Goal: Task Accomplishment & Management: Manage account settings

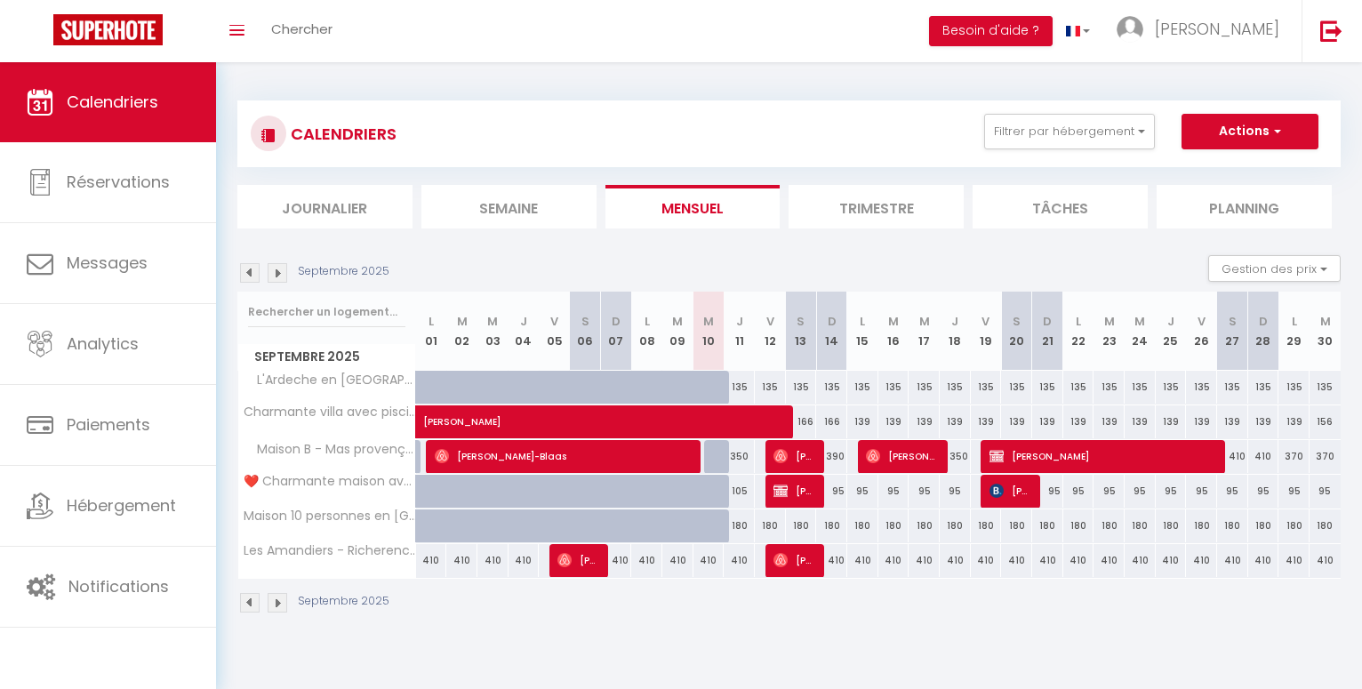
click at [1021, 450] on span "[PERSON_NAME]" at bounding box center [1104, 456] width 228 height 34
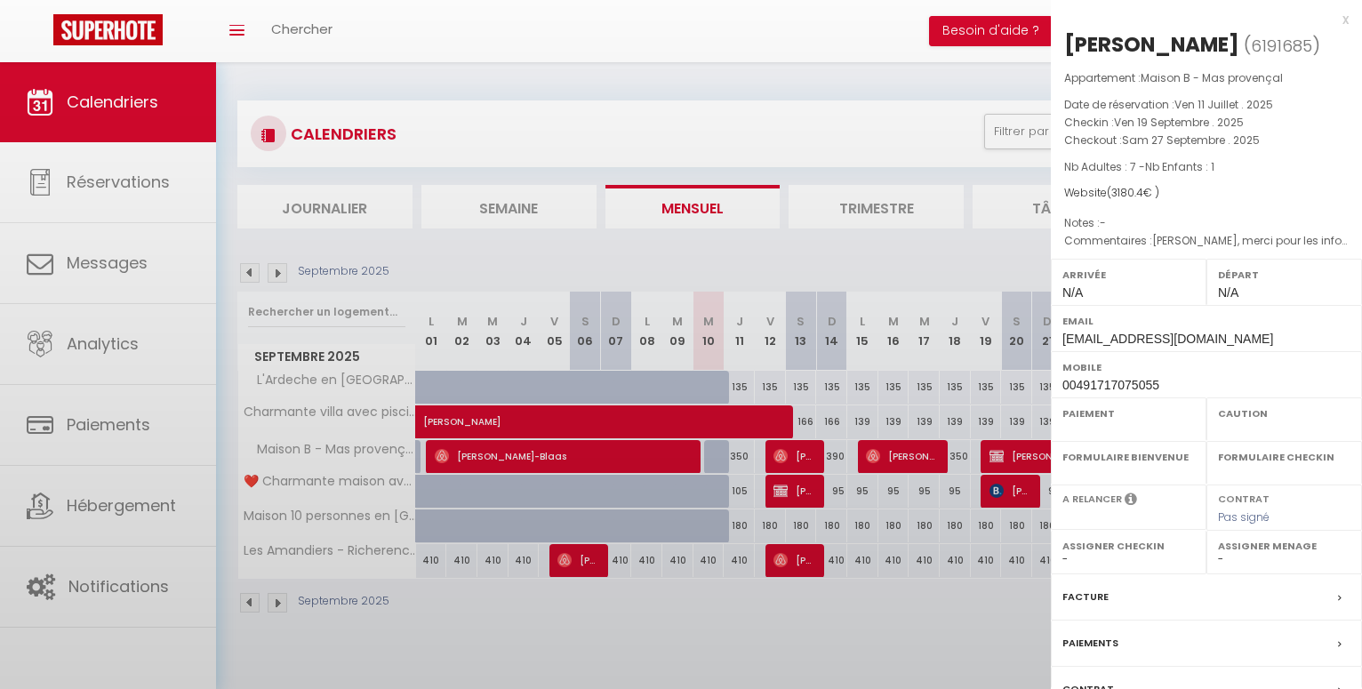
select select "OK"
select select "0"
select select "1"
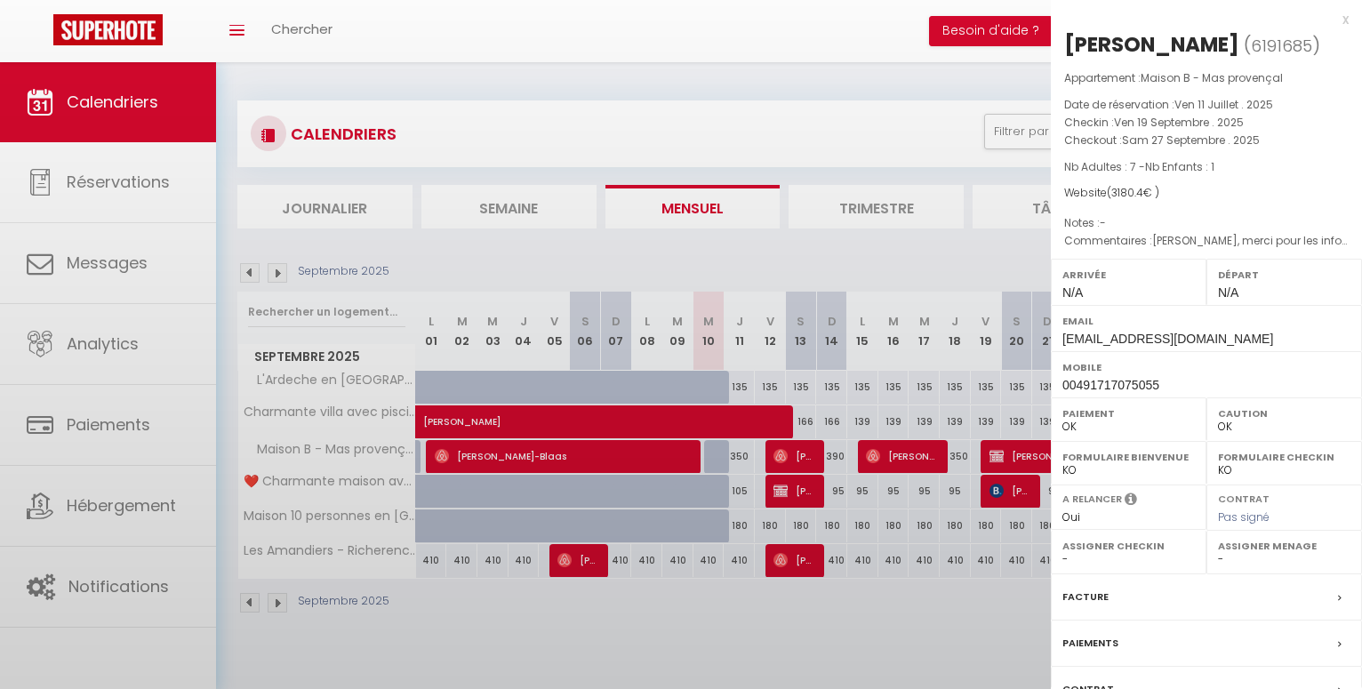
select select
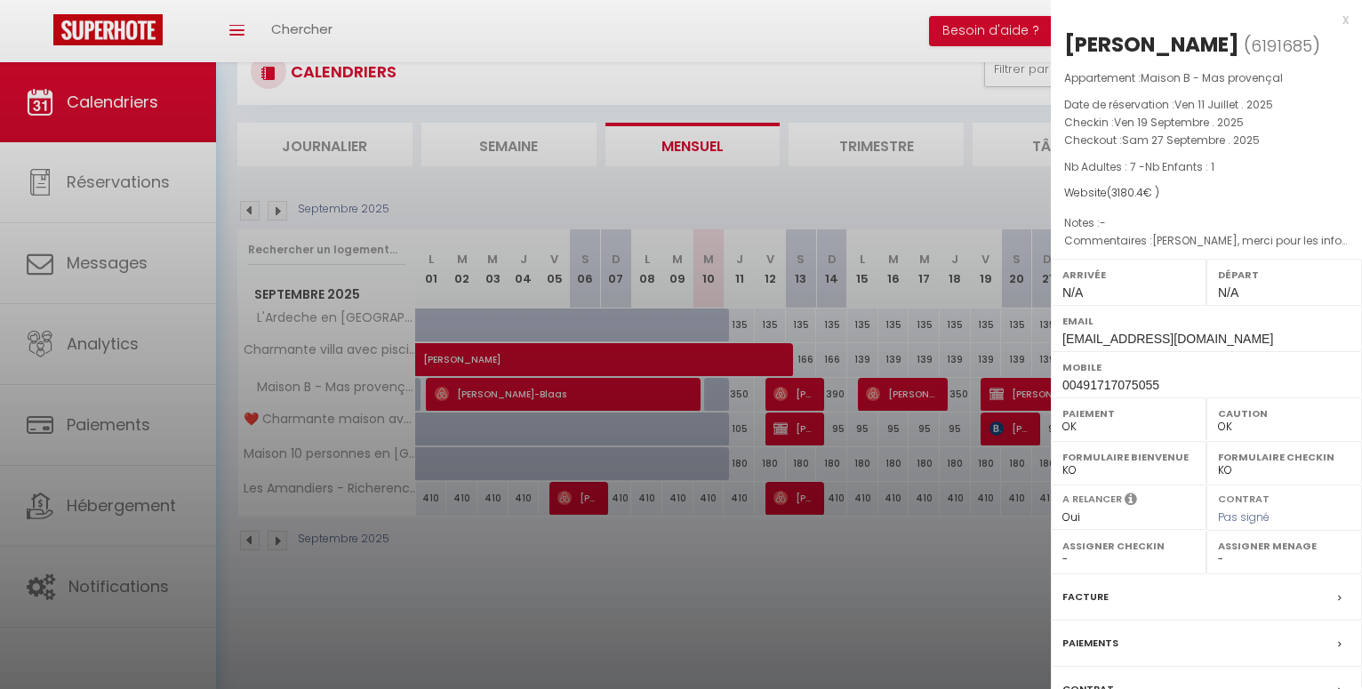
click at [1328, 20] on div "x" at bounding box center [1200, 19] width 298 height 21
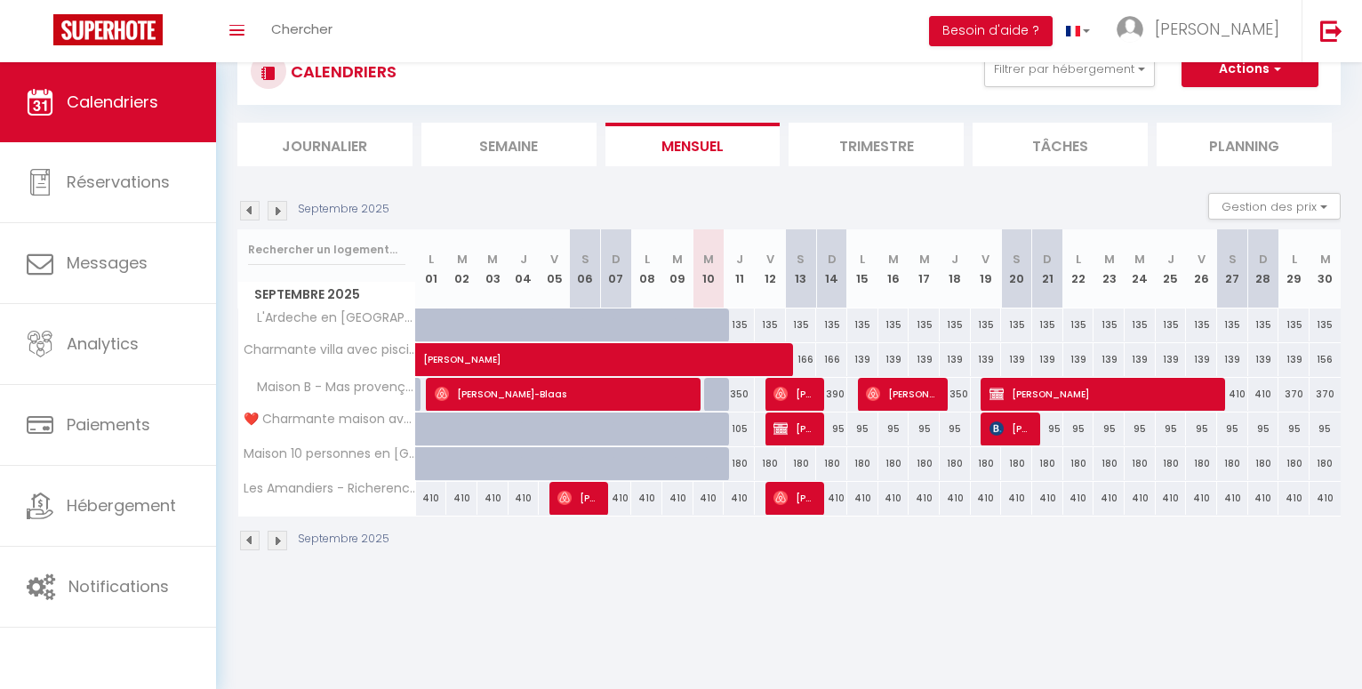
click at [1005, 395] on span "[PERSON_NAME]" at bounding box center [1104, 394] width 228 height 34
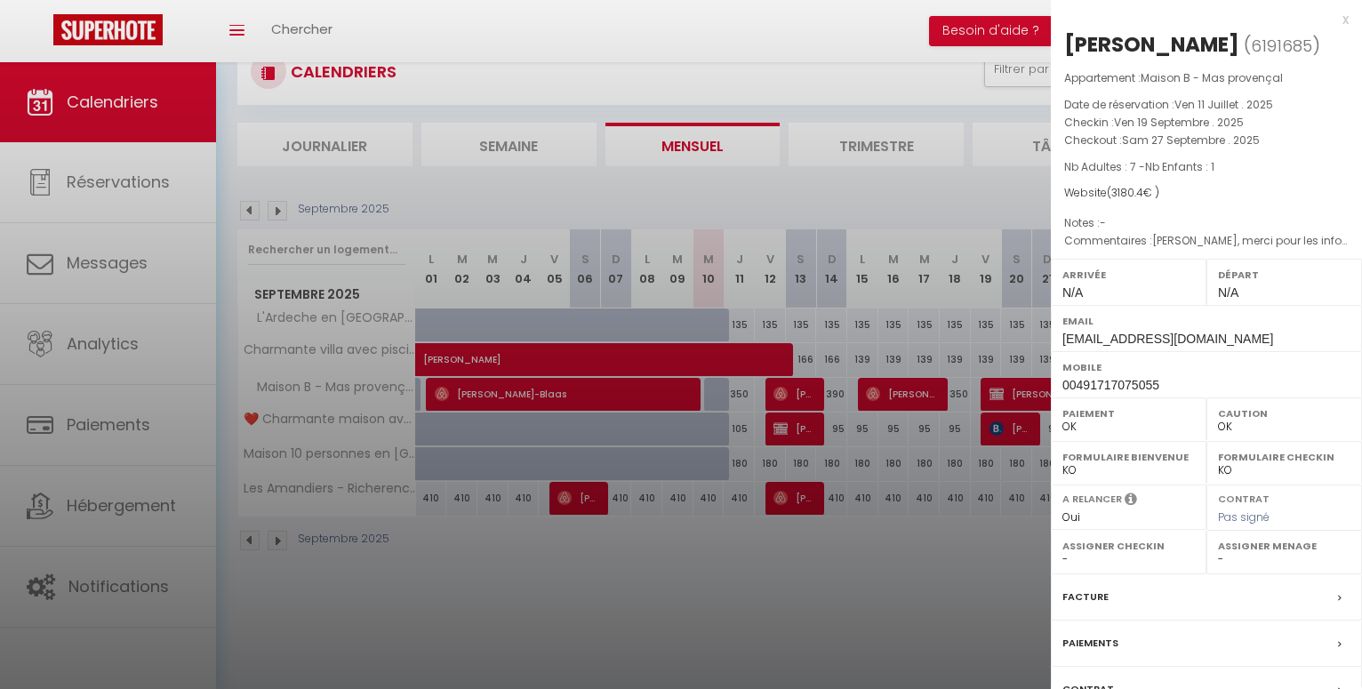
click at [892, 393] on div at bounding box center [681, 344] width 1362 height 689
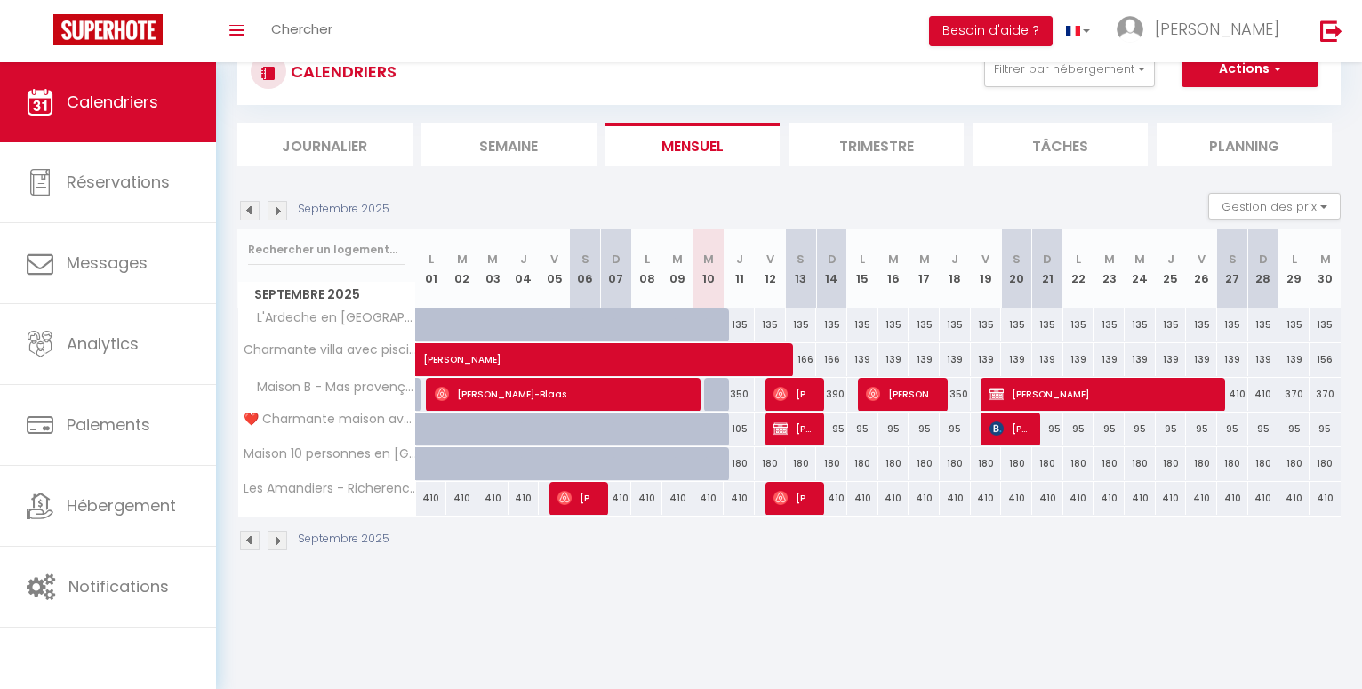
click at [892, 398] on span "Kayla Ringie" at bounding box center [902, 394] width 73 height 34
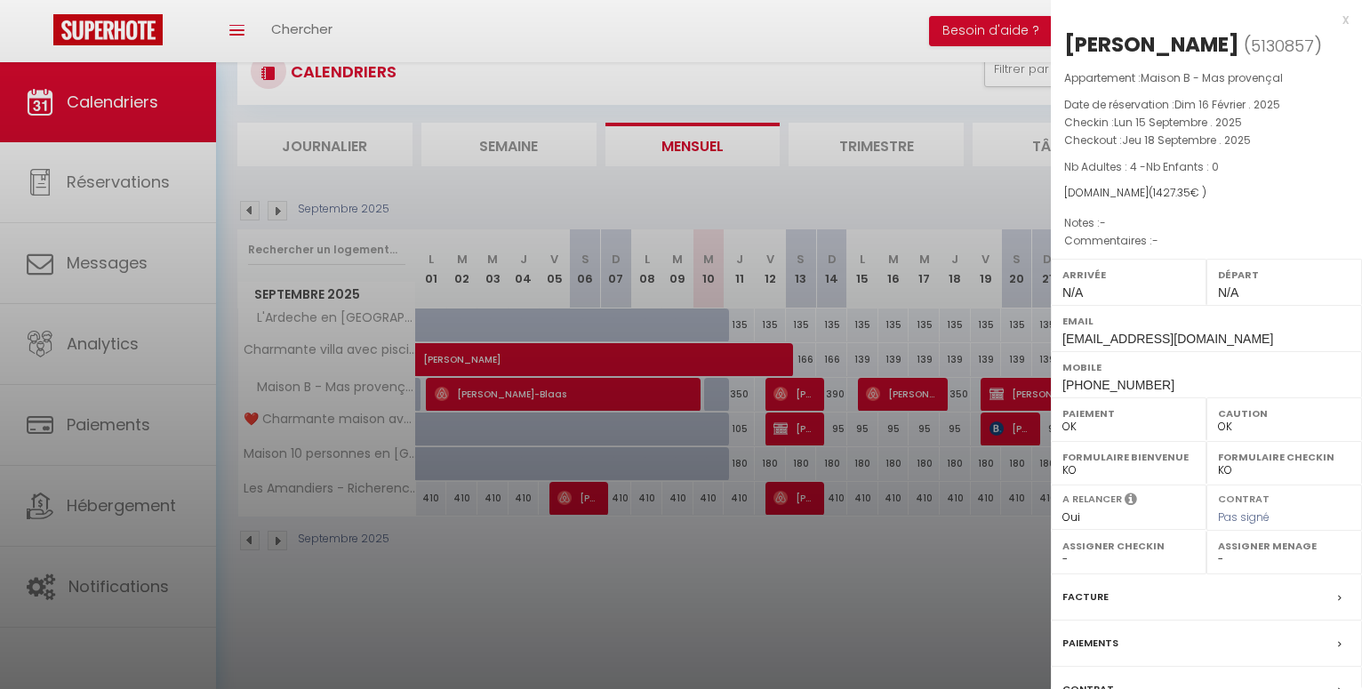
click at [1014, 392] on div at bounding box center [681, 344] width 1362 height 689
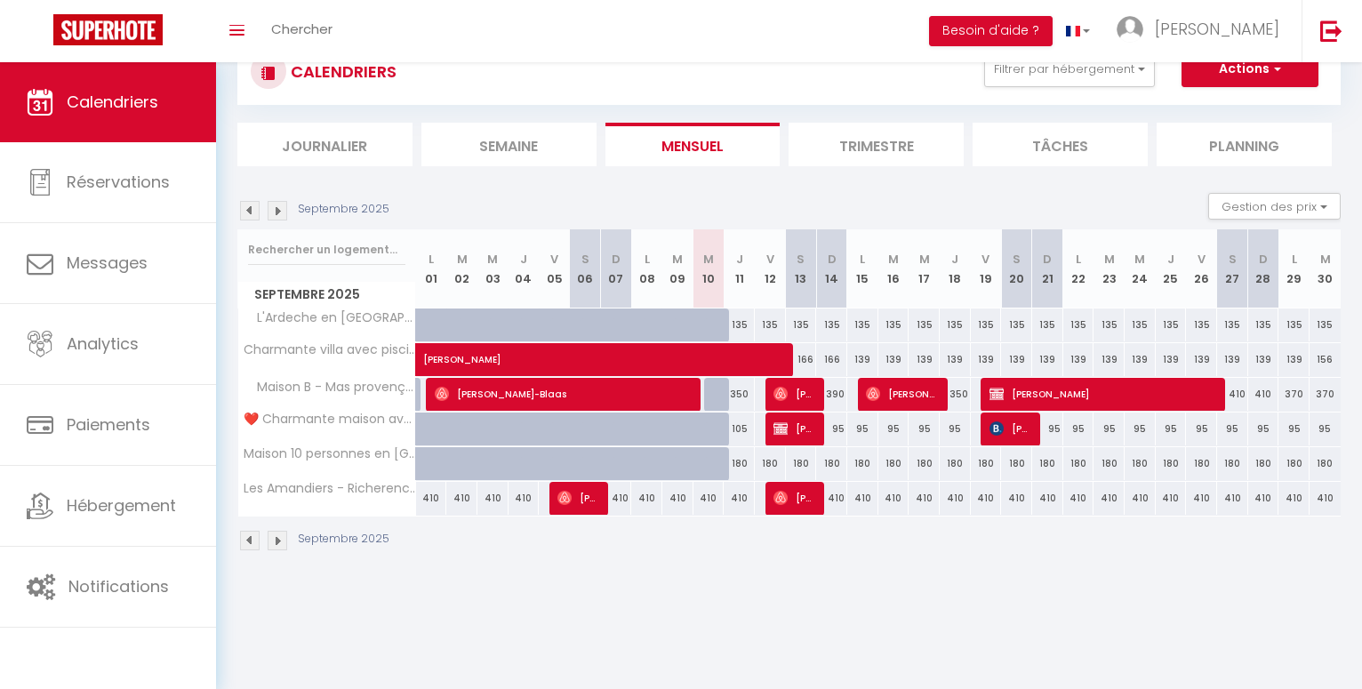
click at [1014, 392] on span "[PERSON_NAME]" at bounding box center [1104, 394] width 228 height 34
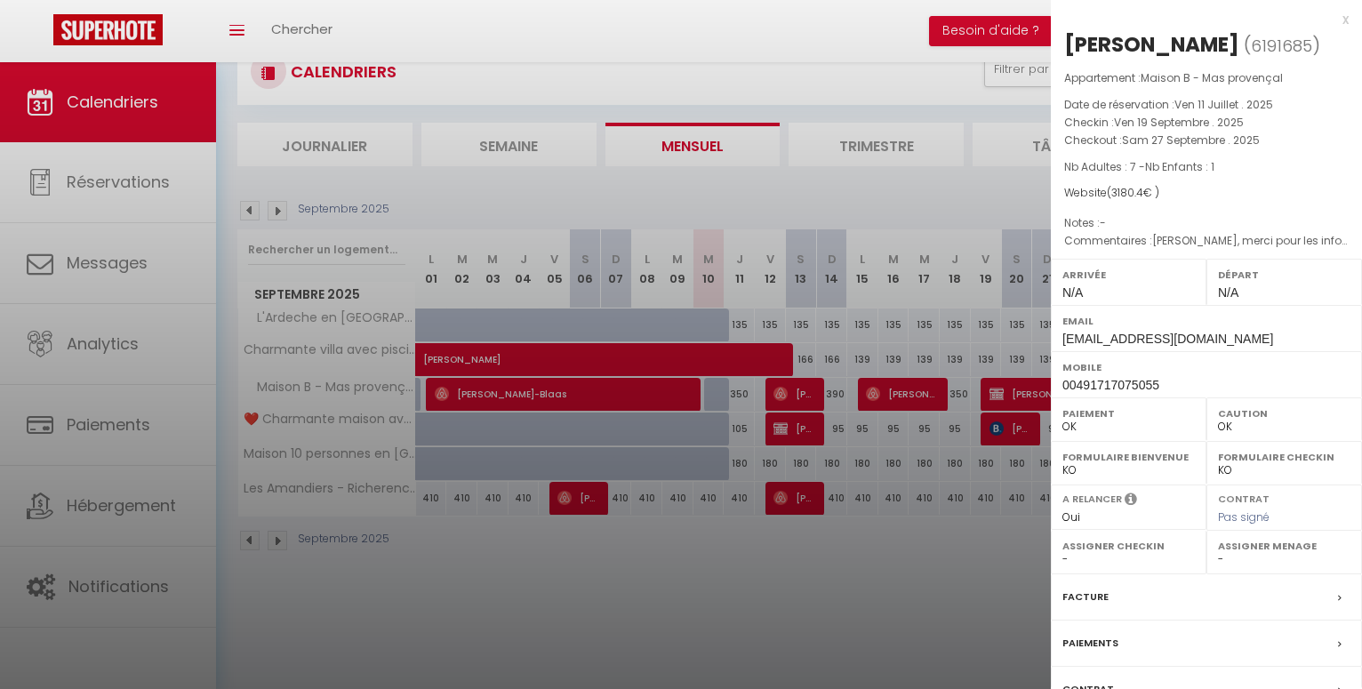
click at [890, 392] on div at bounding box center [681, 344] width 1362 height 689
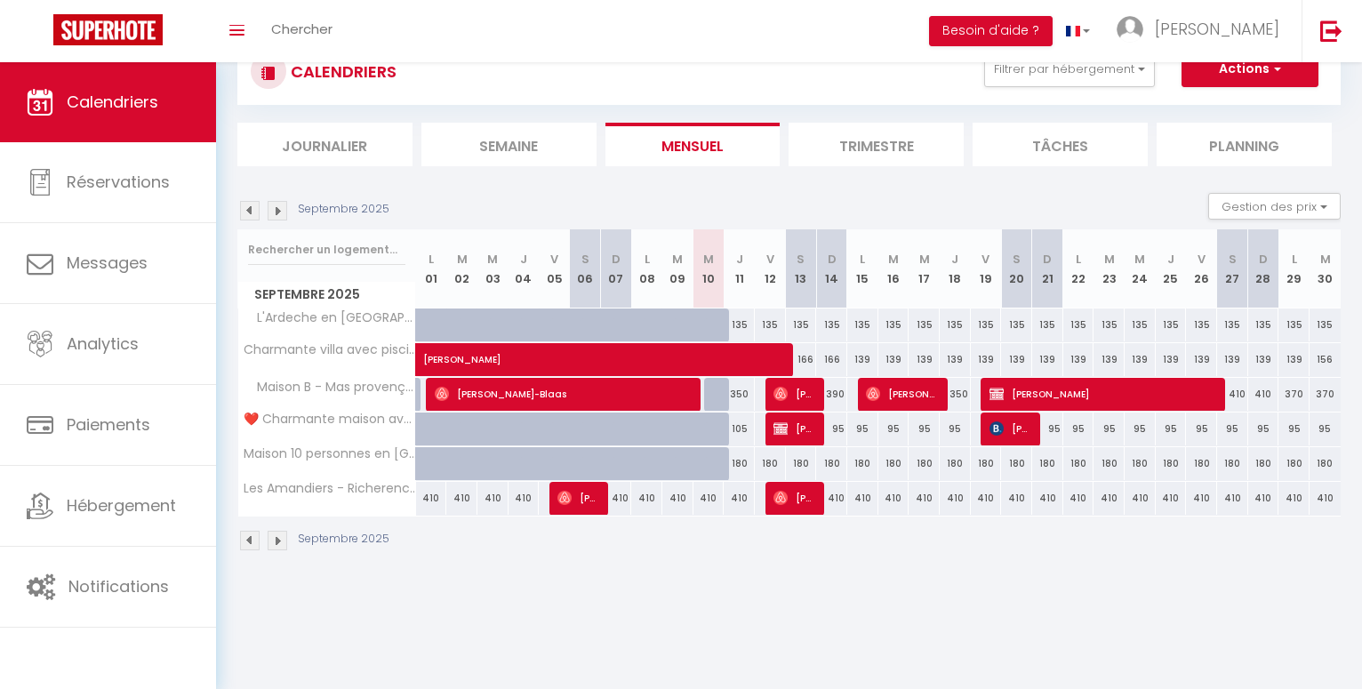
click at [890, 392] on span "Kayla Ringie" at bounding box center [902, 394] width 73 height 34
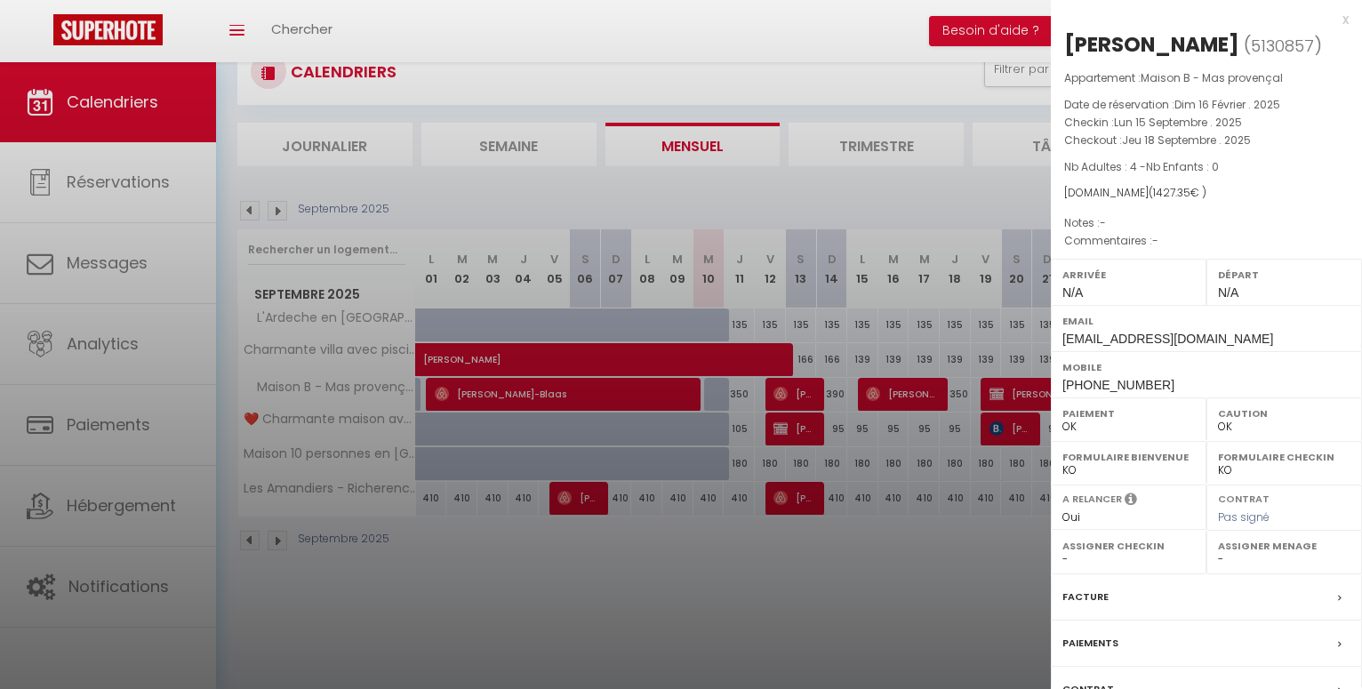
click at [1006, 386] on div at bounding box center [681, 344] width 1362 height 689
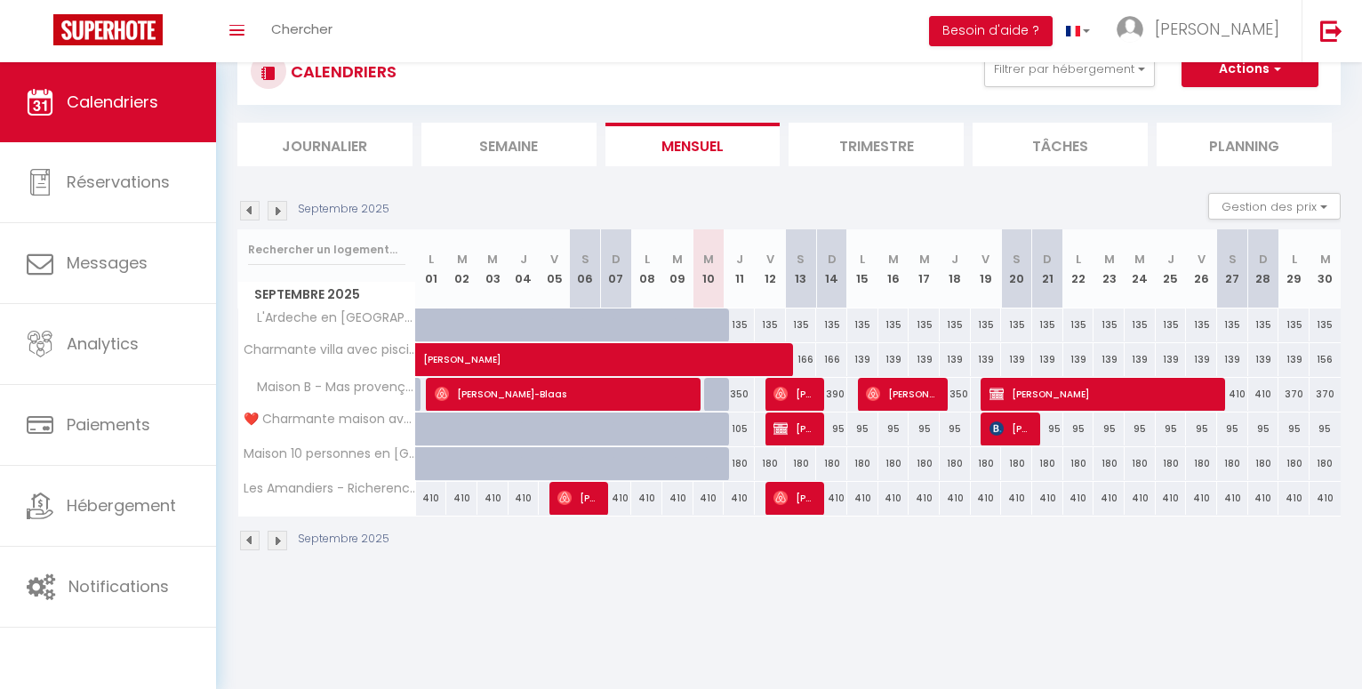
click at [997, 389] on img at bounding box center [997, 394] width 14 height 14
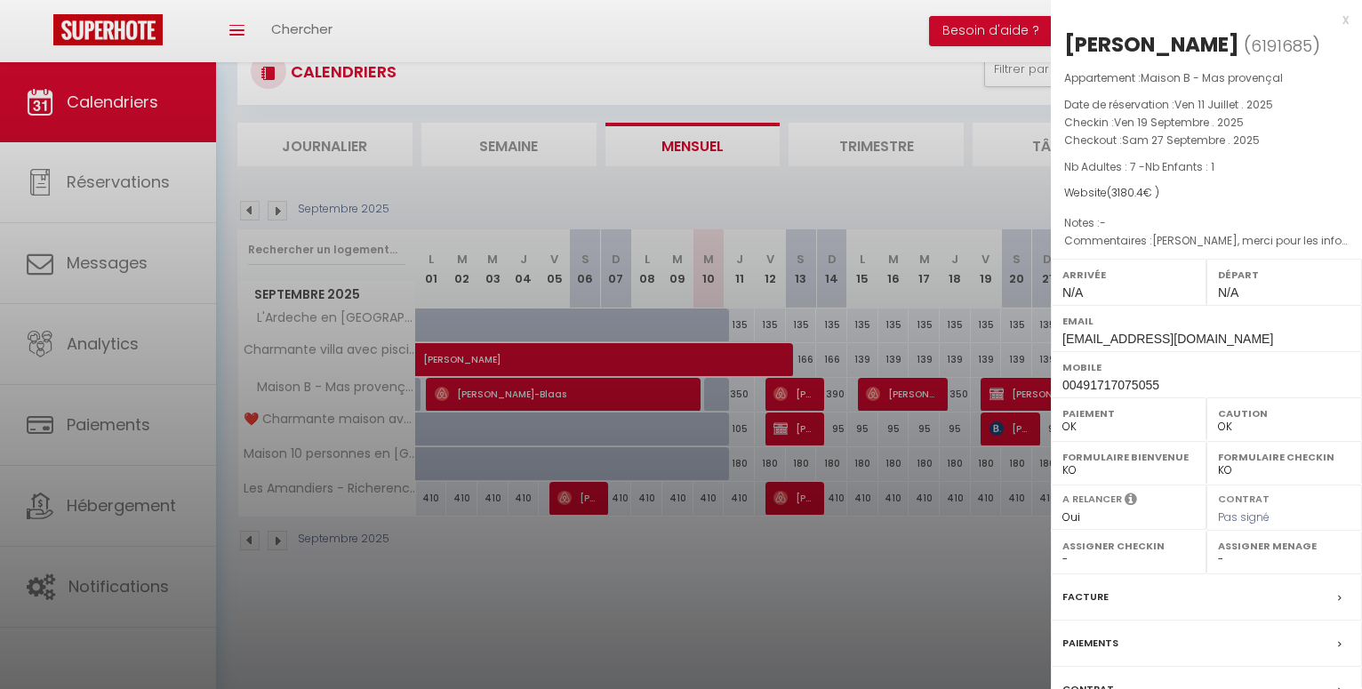
click at [571, 597] on div at bounding box center [681, 344] width 1362 height 689
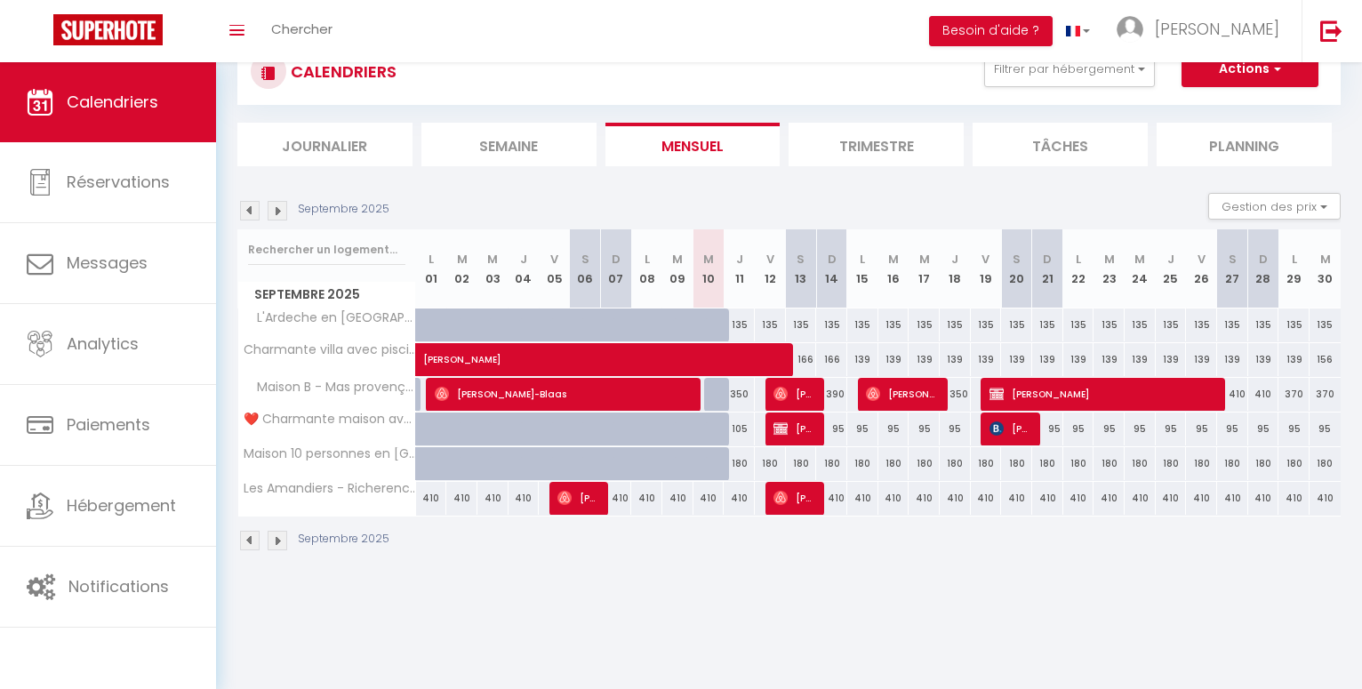
click at [1008, 389] on span "[PERSON_NAME]" at bounding box center [1104, 394] width 228 height 34
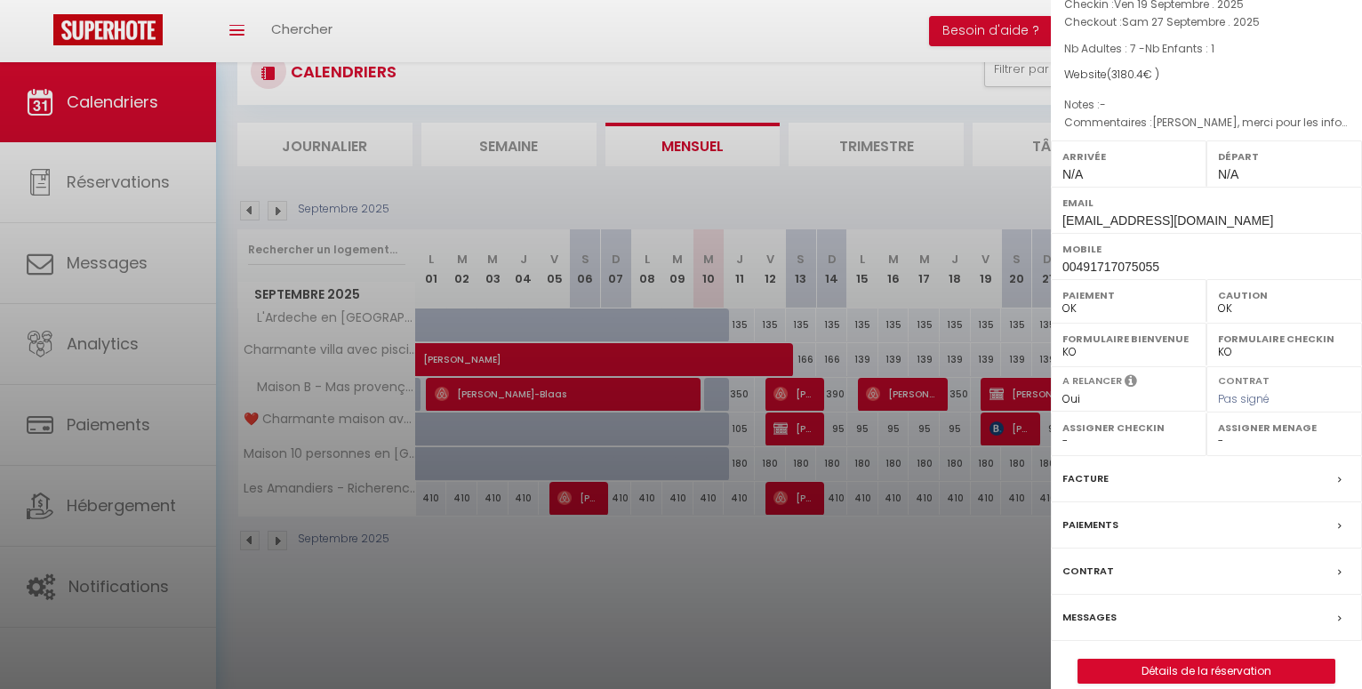
scroll to position [140, 0]
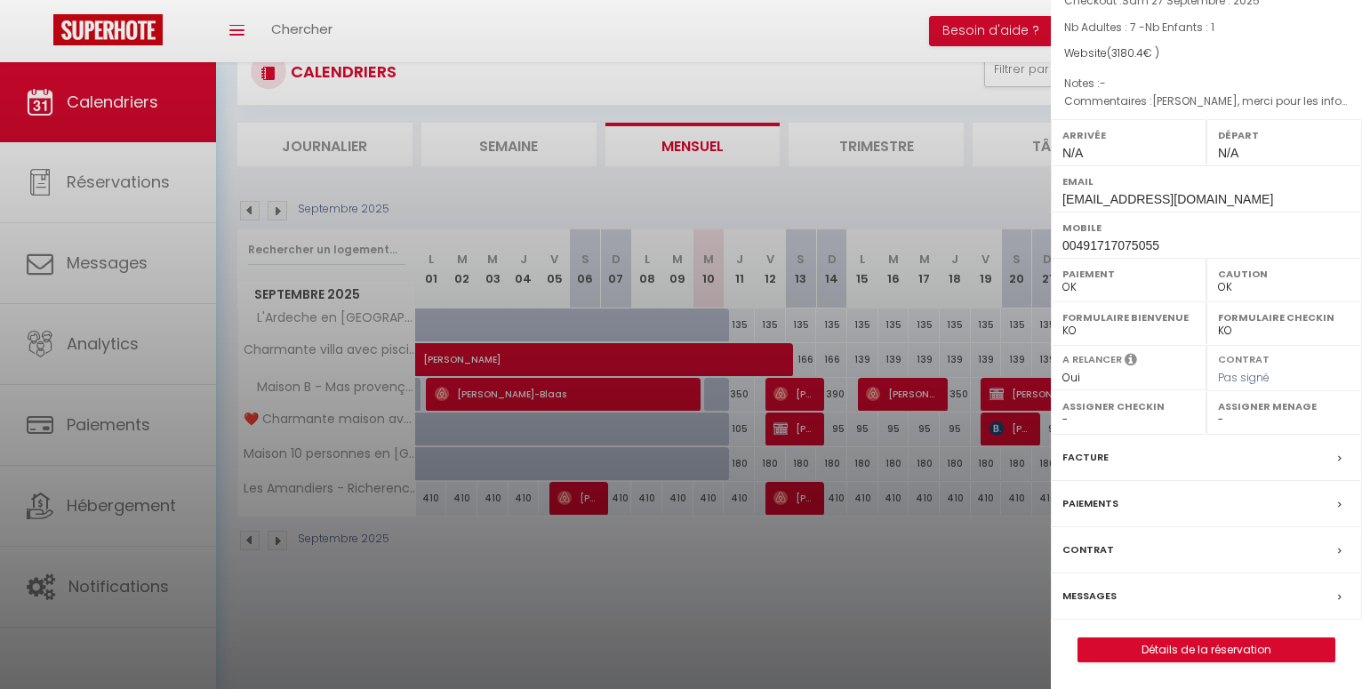
click at [1104, 596] on label "Messages" at bounding box center [1089, 596] width 54 height 19
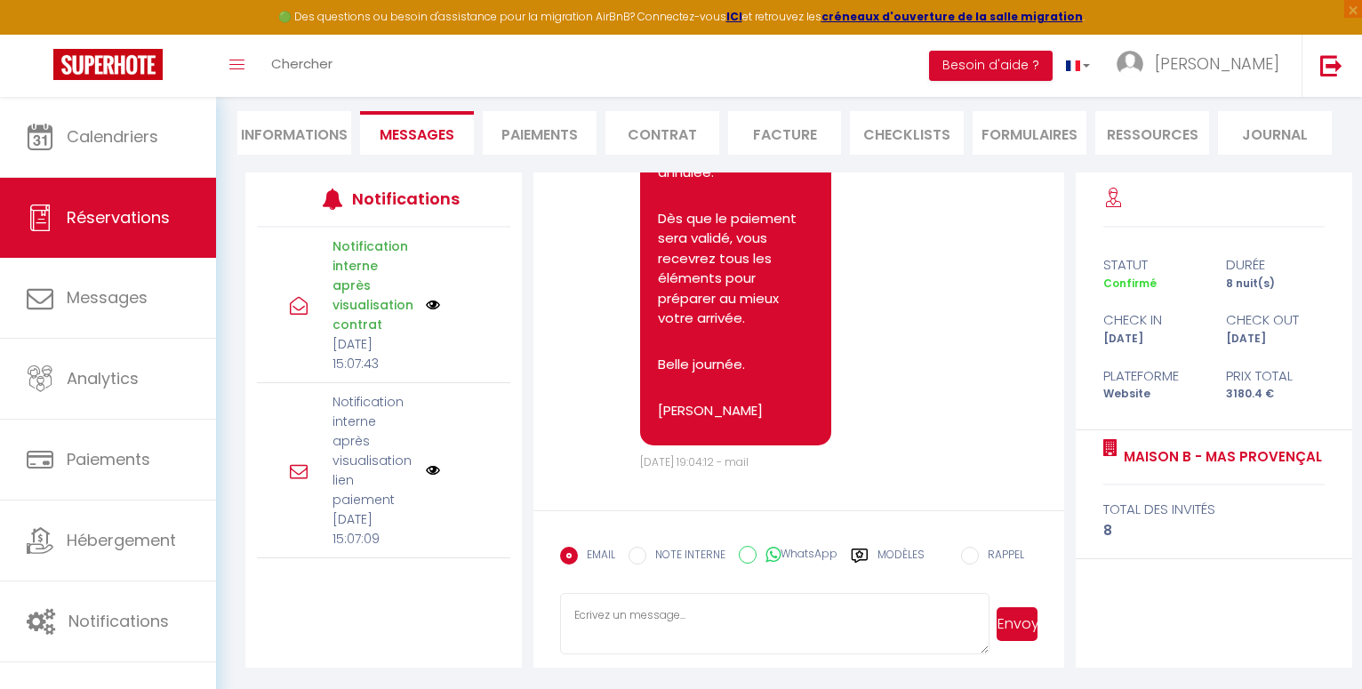
scroll to position [753, 0]
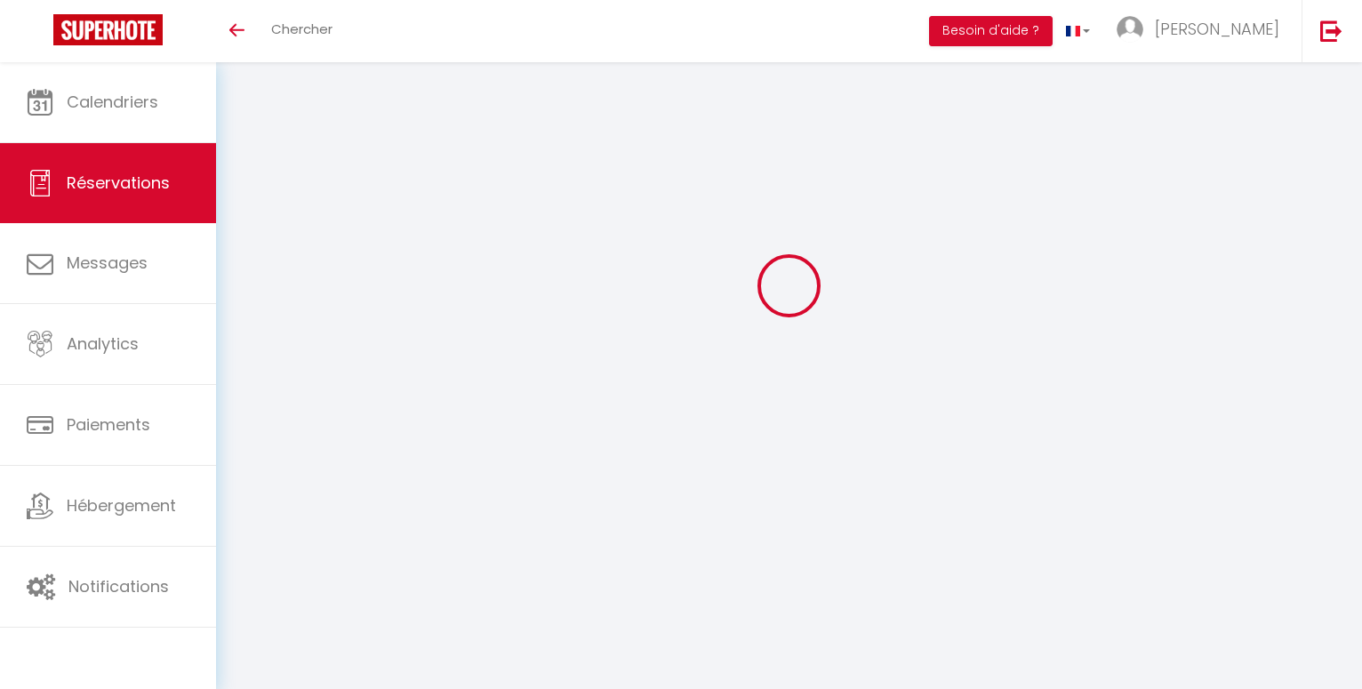
select select
checkbox input "false"
select select
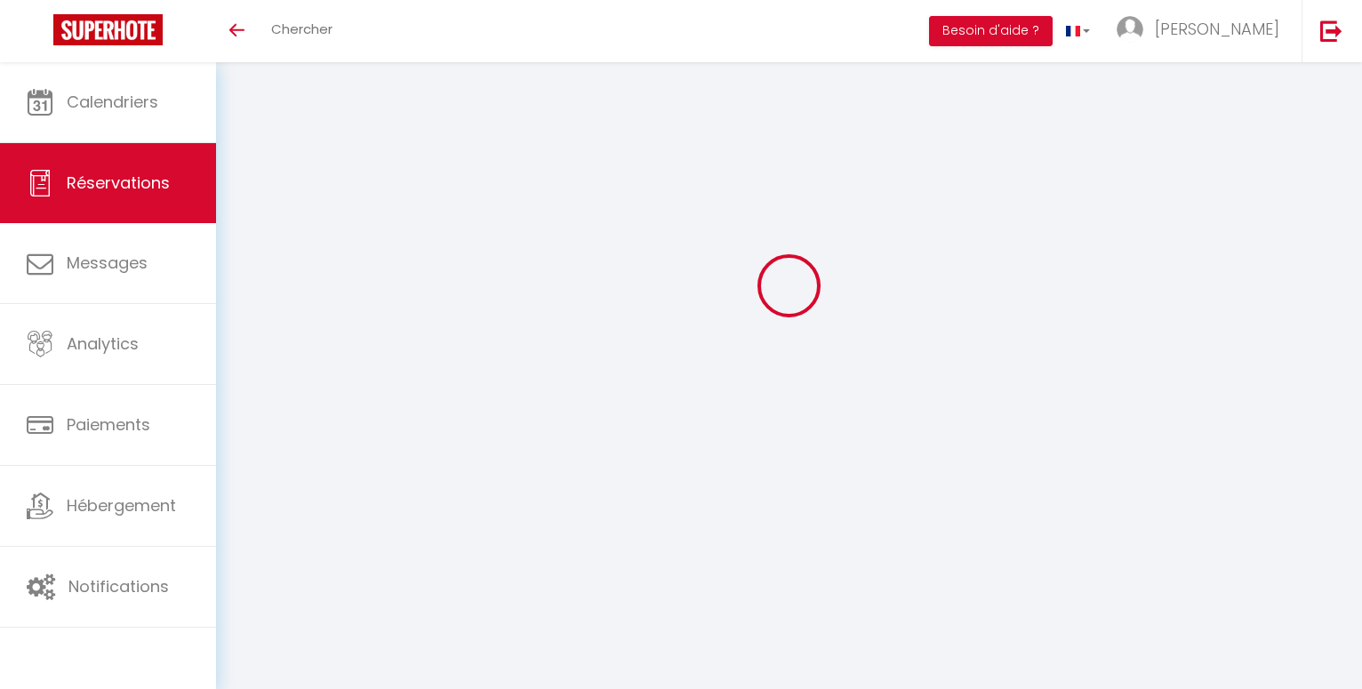
checkbox input "false"
type textarea "[PERSON_NAME], merci pour les informations sur les espaces de stationnement. Ce…"
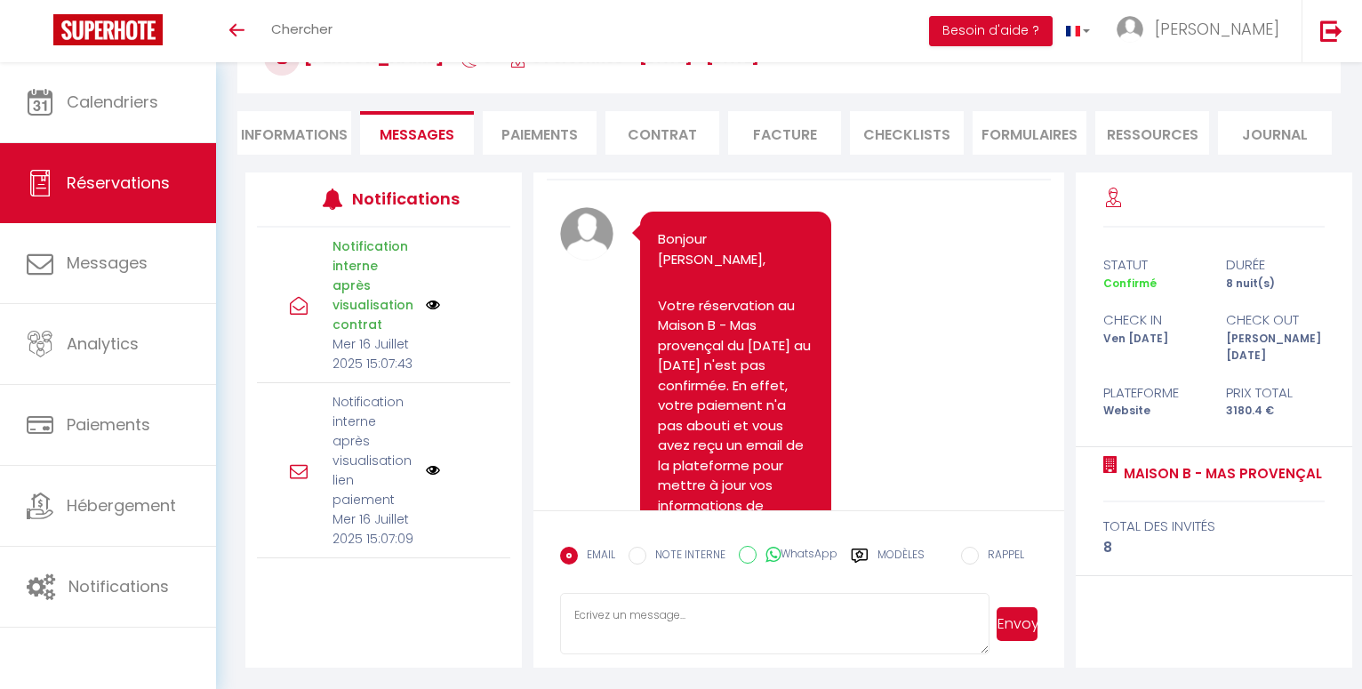
scroll to position [28, 0]
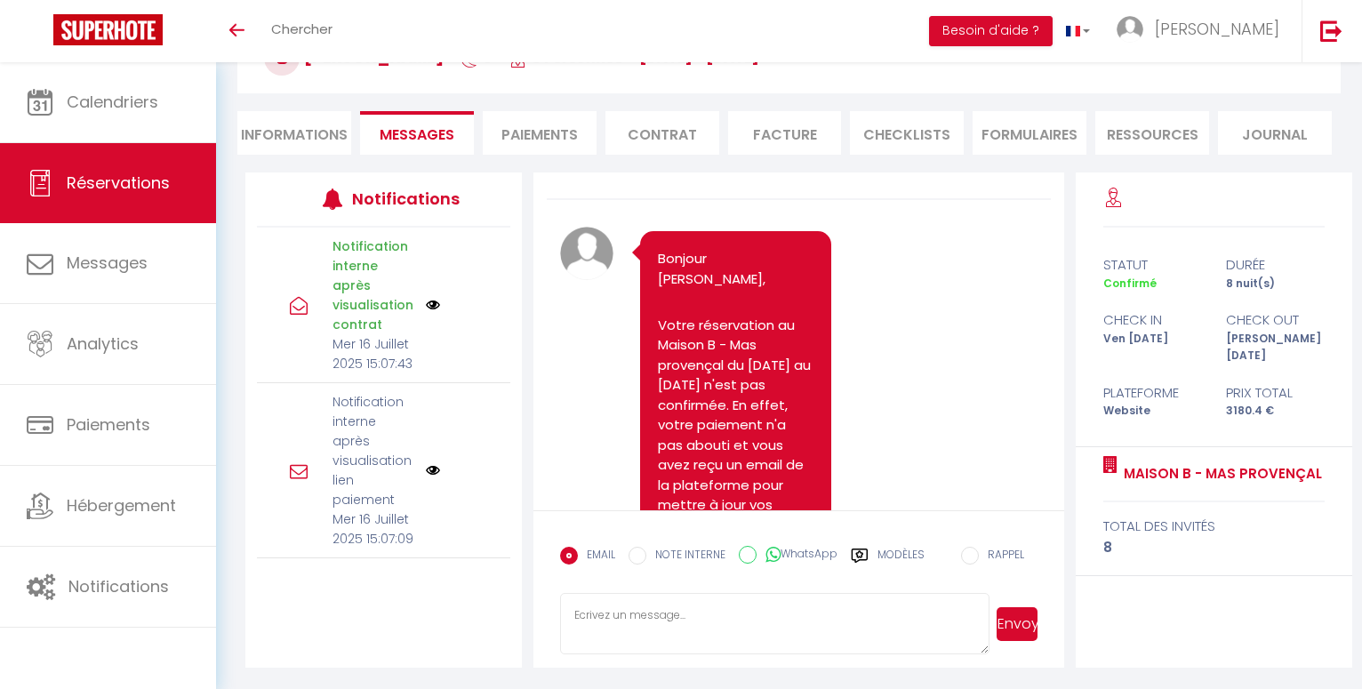
click at [279, 135] on li "Informations" at bounding box center [294, 133] width 114 height 44
select select
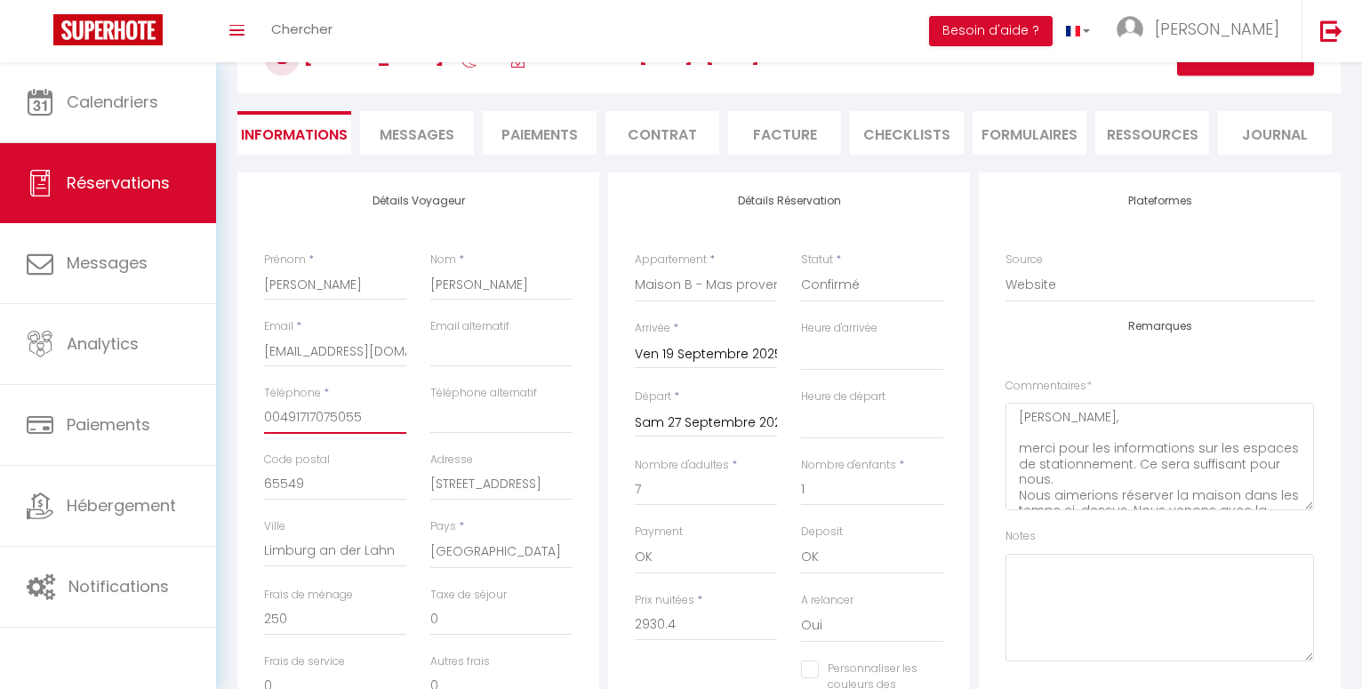
drag, startPoint x: 363, startPoint y: 417, endPoint x: 265, endPoint y: 413, distance: 97.9
click at [265, 413] on input "00491717075055" at bounding box center [335, 418] width 142 height 32
select select
checkbox input "false"
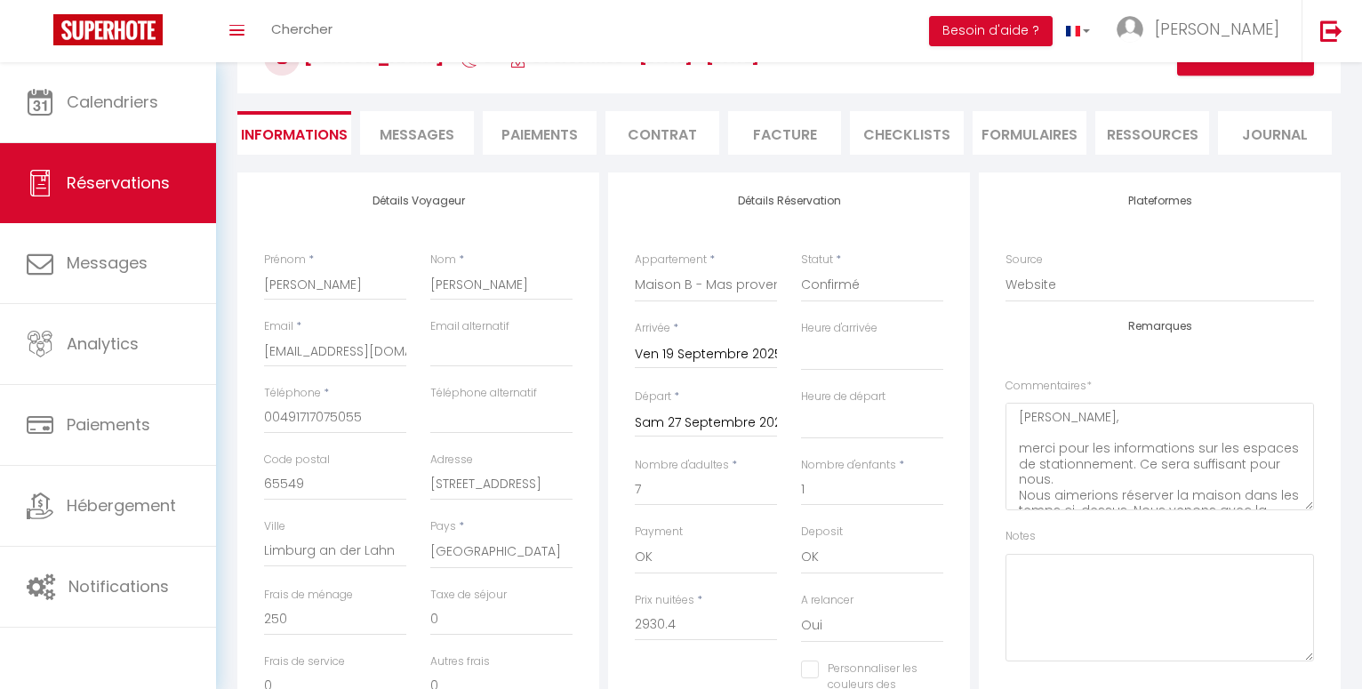
click at [389, 374] on div "Email * [EMAIL_ADDRESS][DOMAIN_NAME]" at bounding box center [335, 351] width 166 height 67
drag, startPoint x: 266, startPoint y: 415, endPoint x: 354, endPoint y: 416, distance: 88.0
click at [357, 416] on input "00491717075055" at bounding box center [335, 418] width 142 height 32
select select
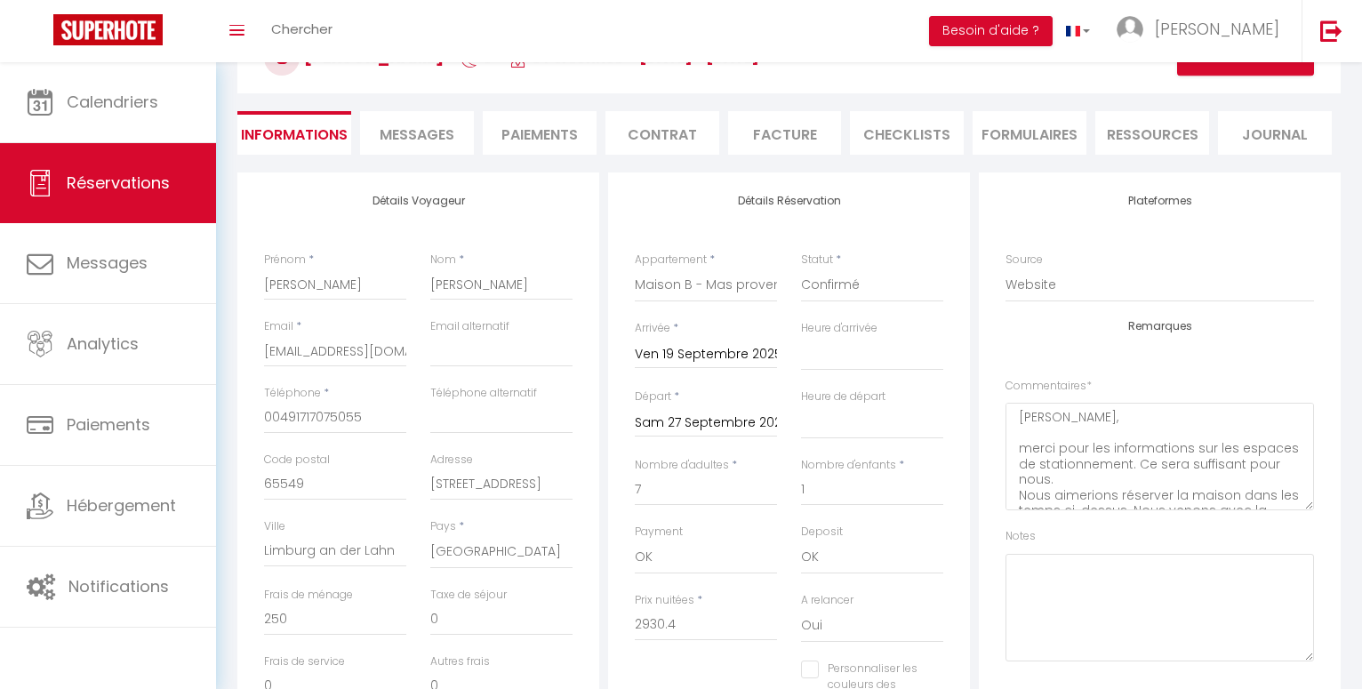
checkbox input "false"
select select
checkbox input "false"
select select
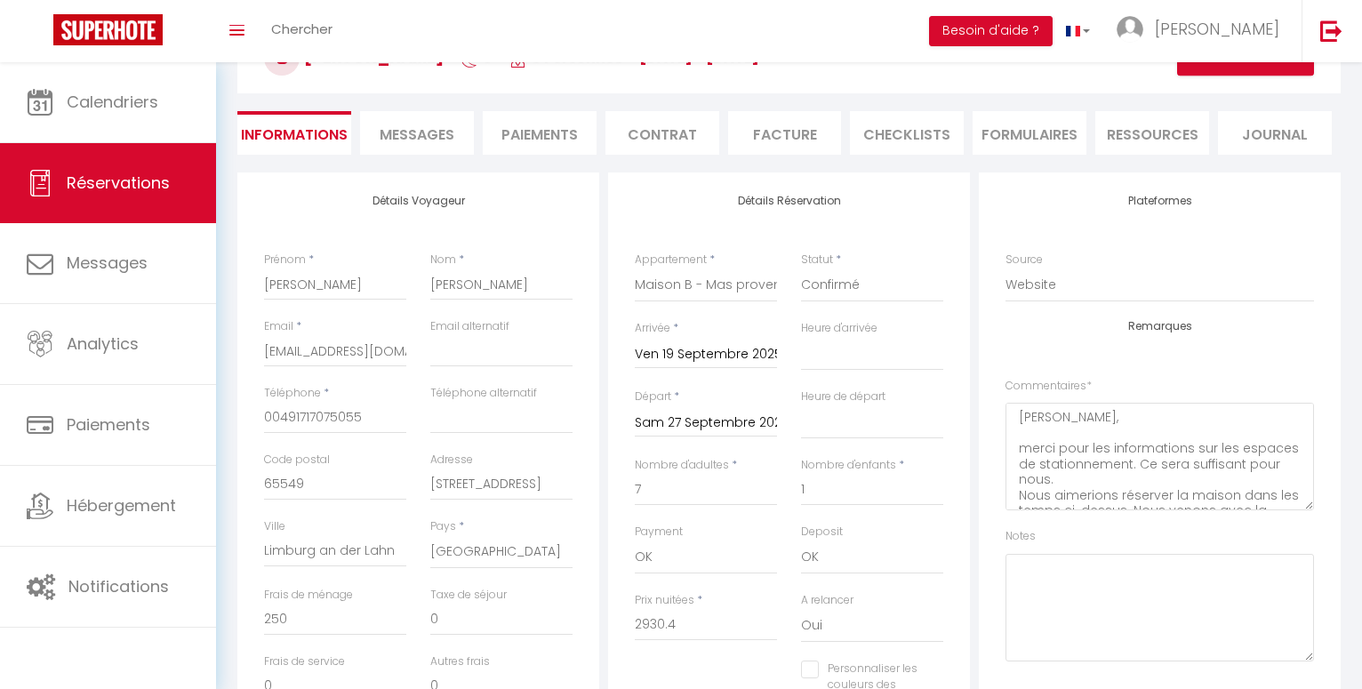
select select
checkbox input "false"
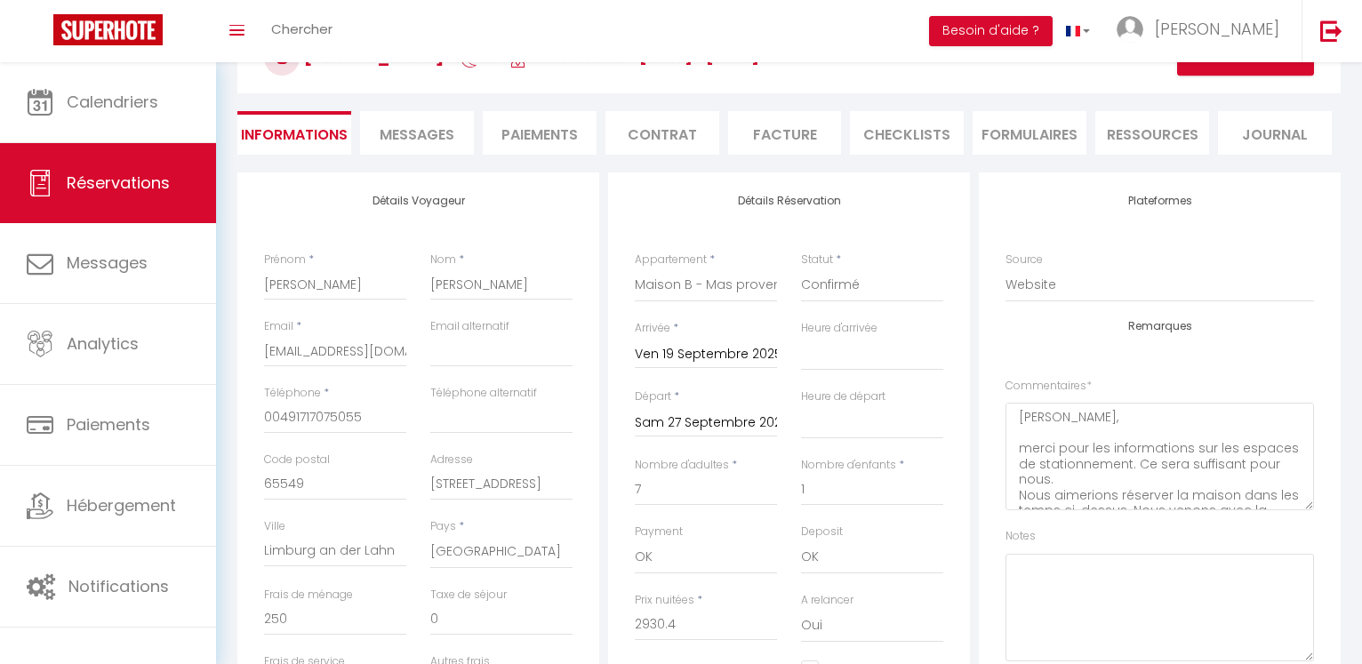
select select
checkbox input "false"
select select
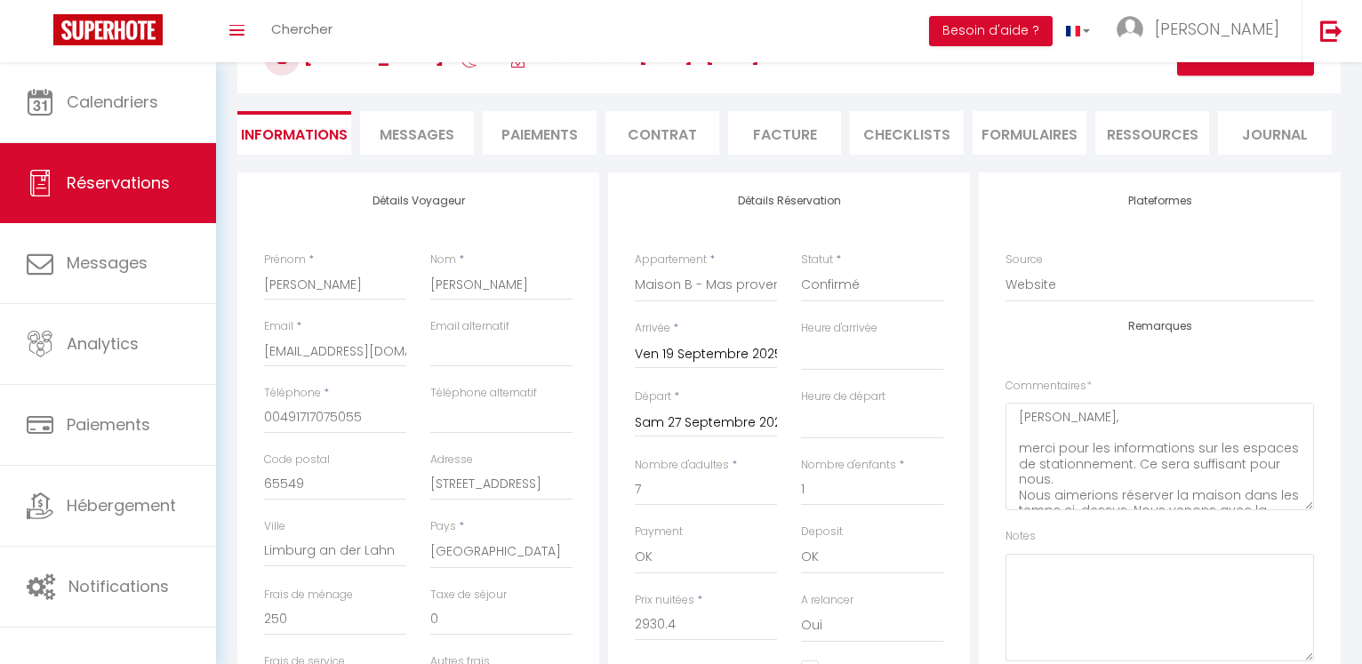
checkbox input "false"
select select
checkbox input "false"
select select
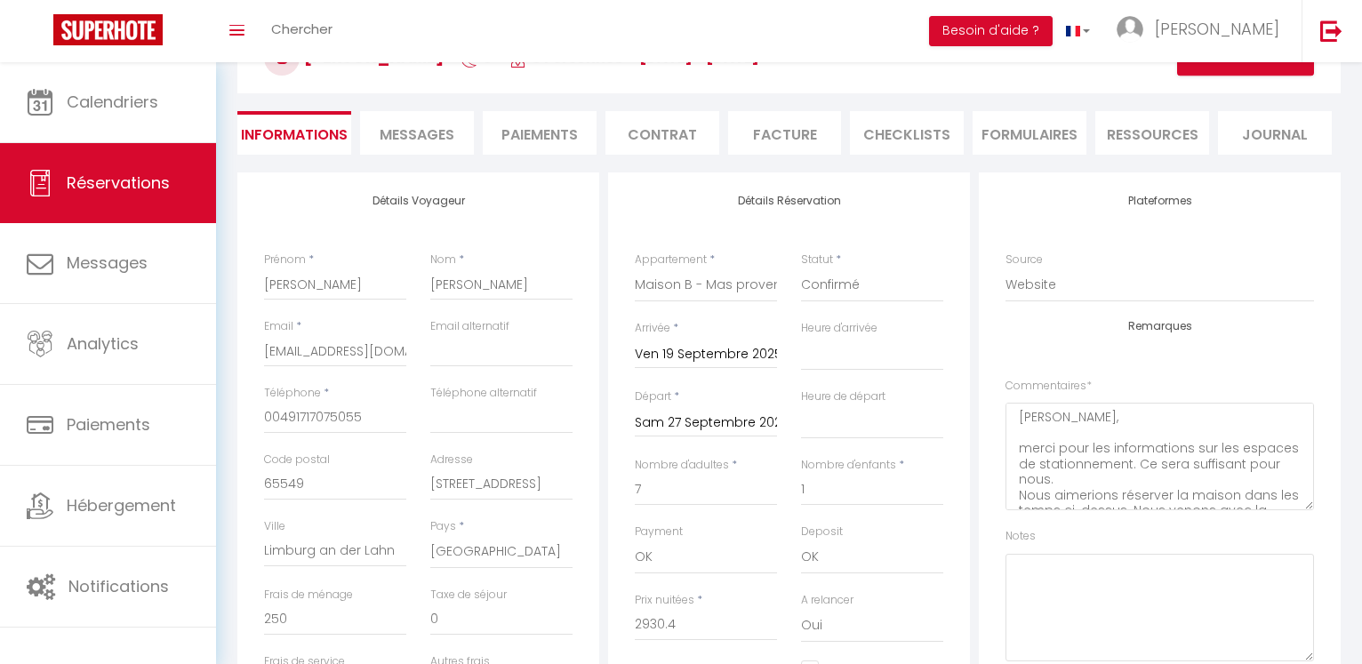
select select
checkbox input "false"
select select
checkbox input "false"
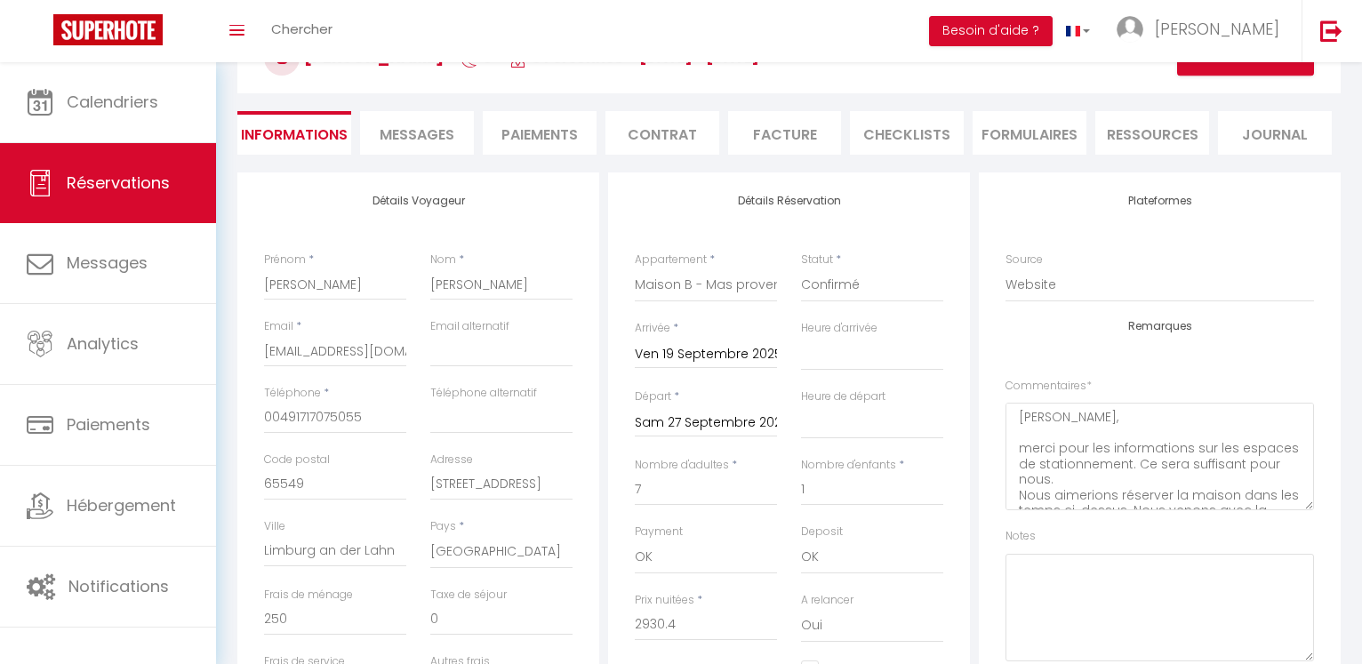
select select
checkbox input "false"
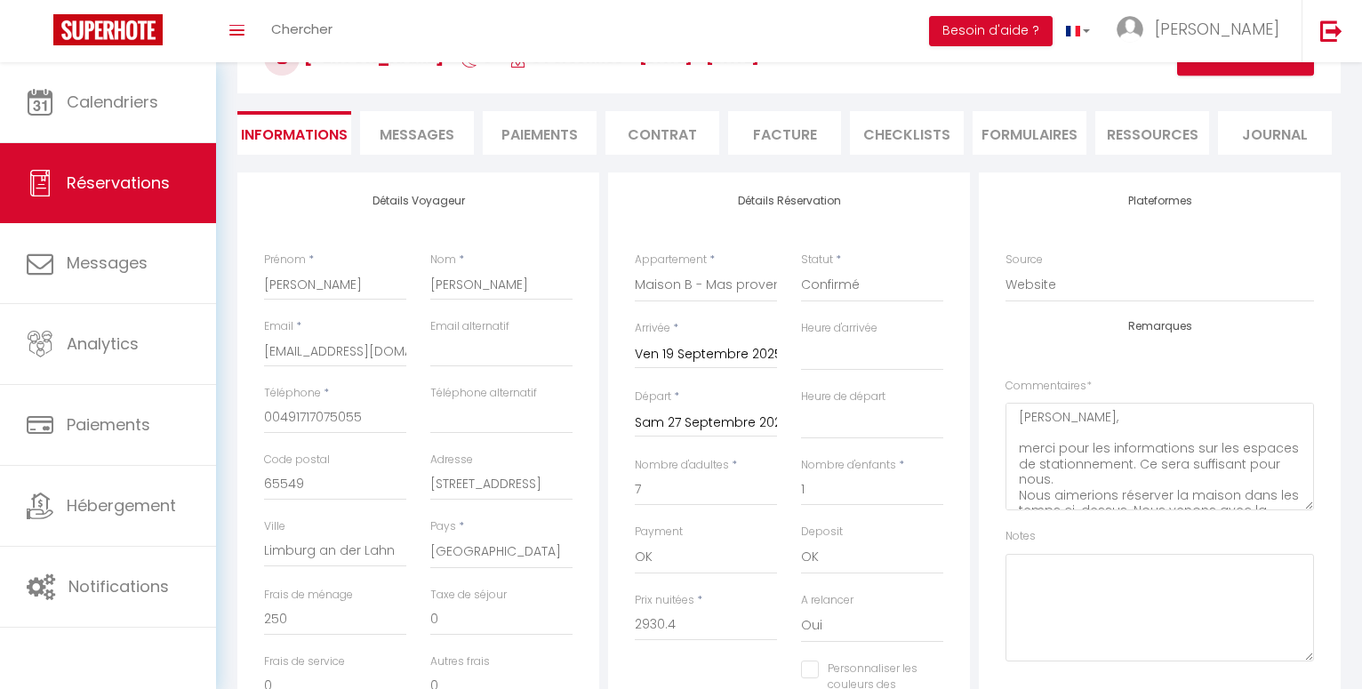
select select
checkbox input "false"
select select
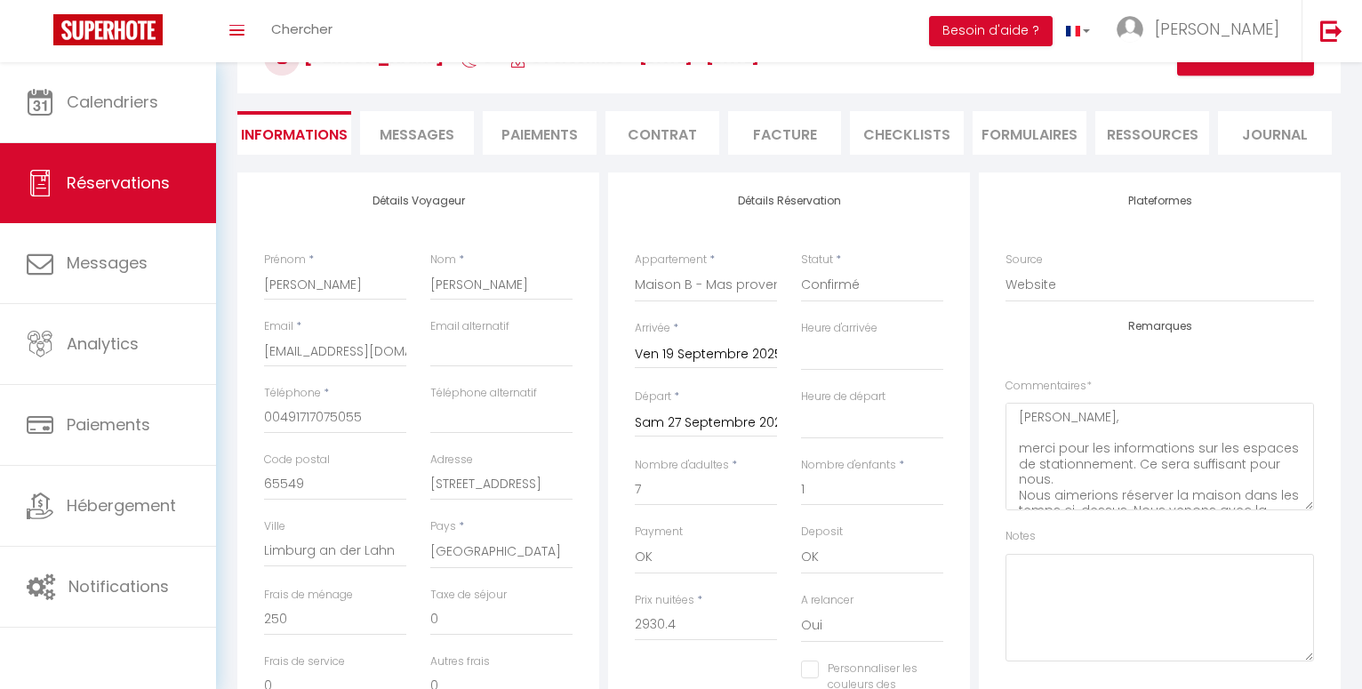
checkbox input "false"
select select
checkbox input "false"
select select
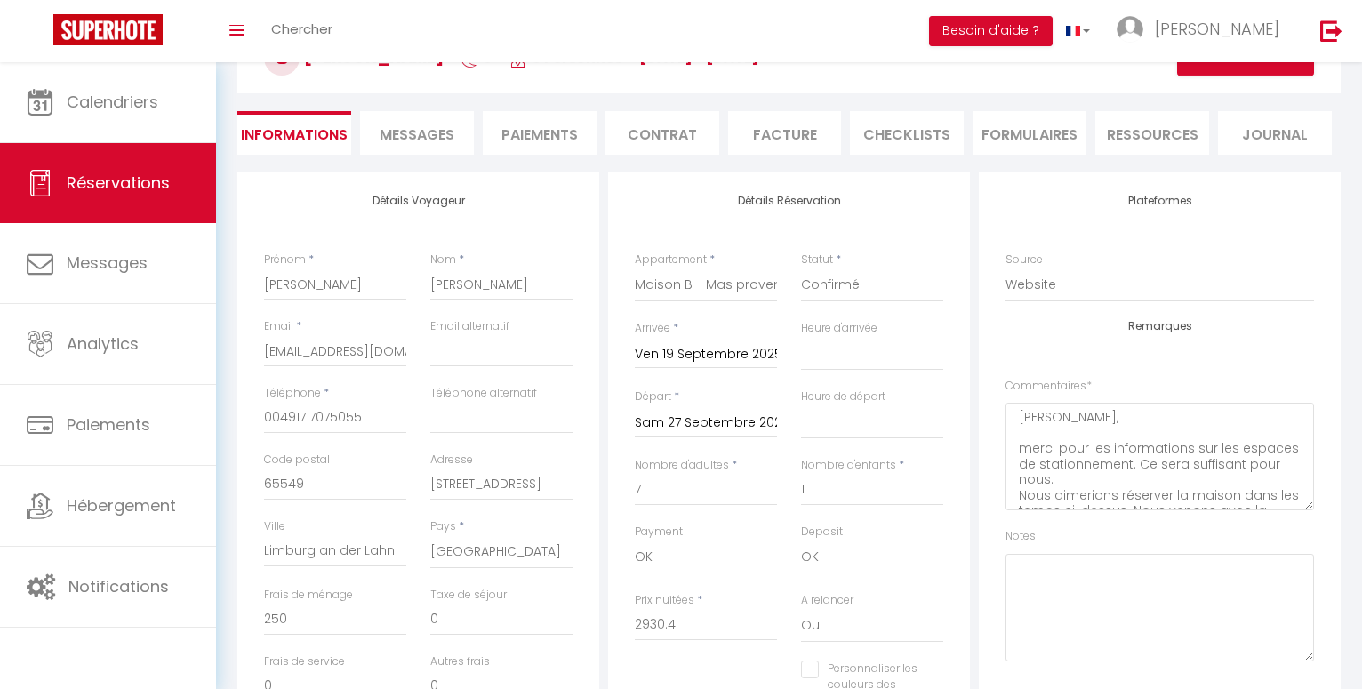
select select
checkbox input "false"
select select
checkbox input "false"
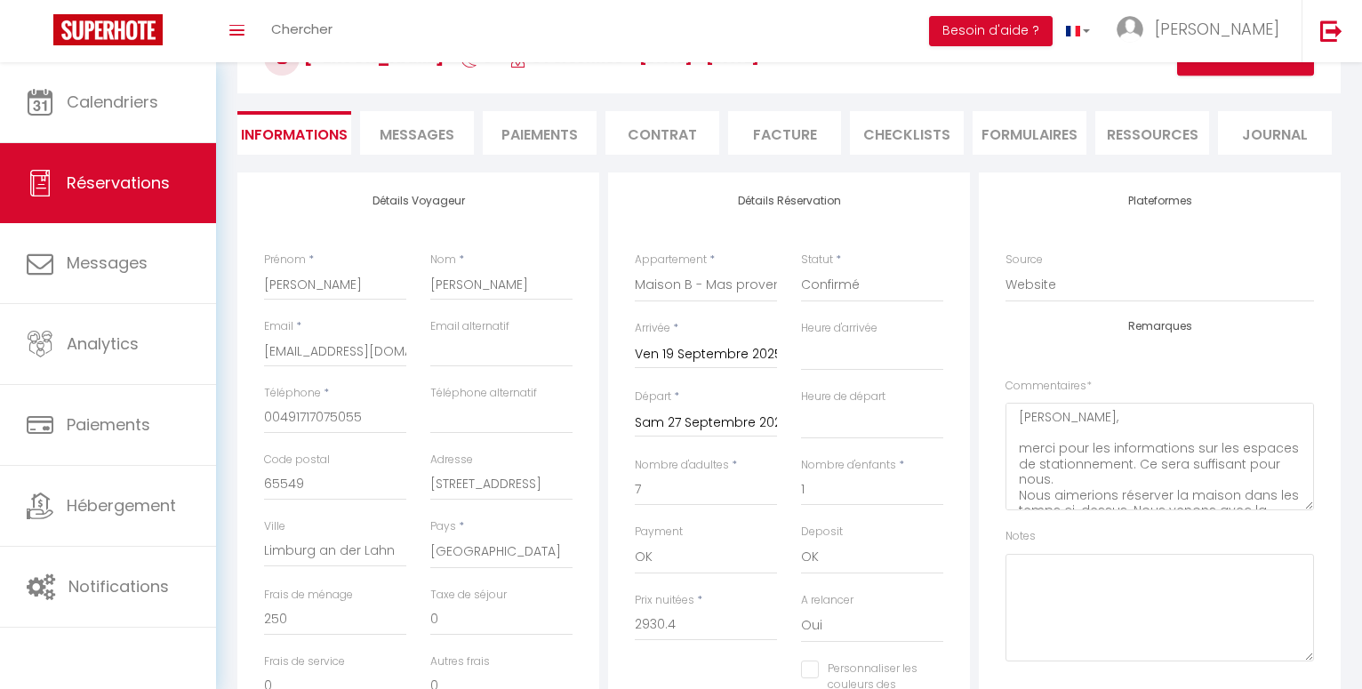
select select
checkbox input "false"
select select
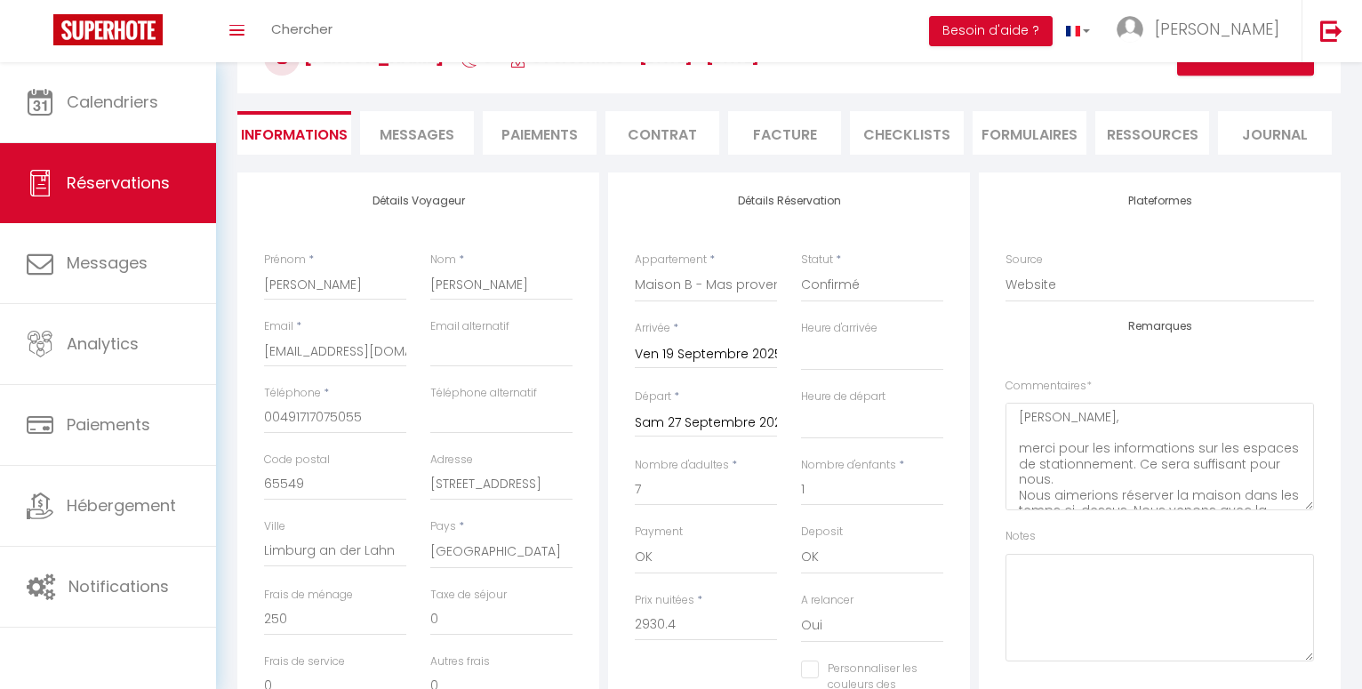
checkbox input "false"
select select
checkbox input "false"
select select
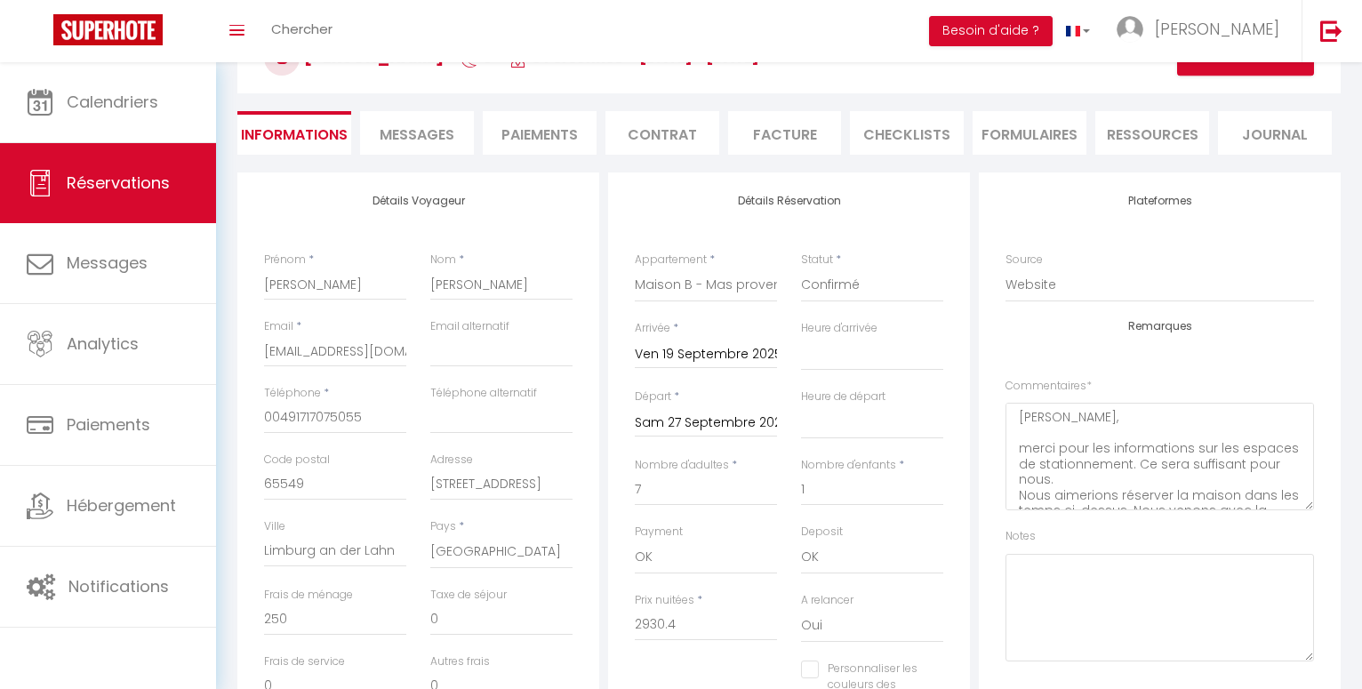
select select
checkbox input "false"
select select
checkbox input "false"
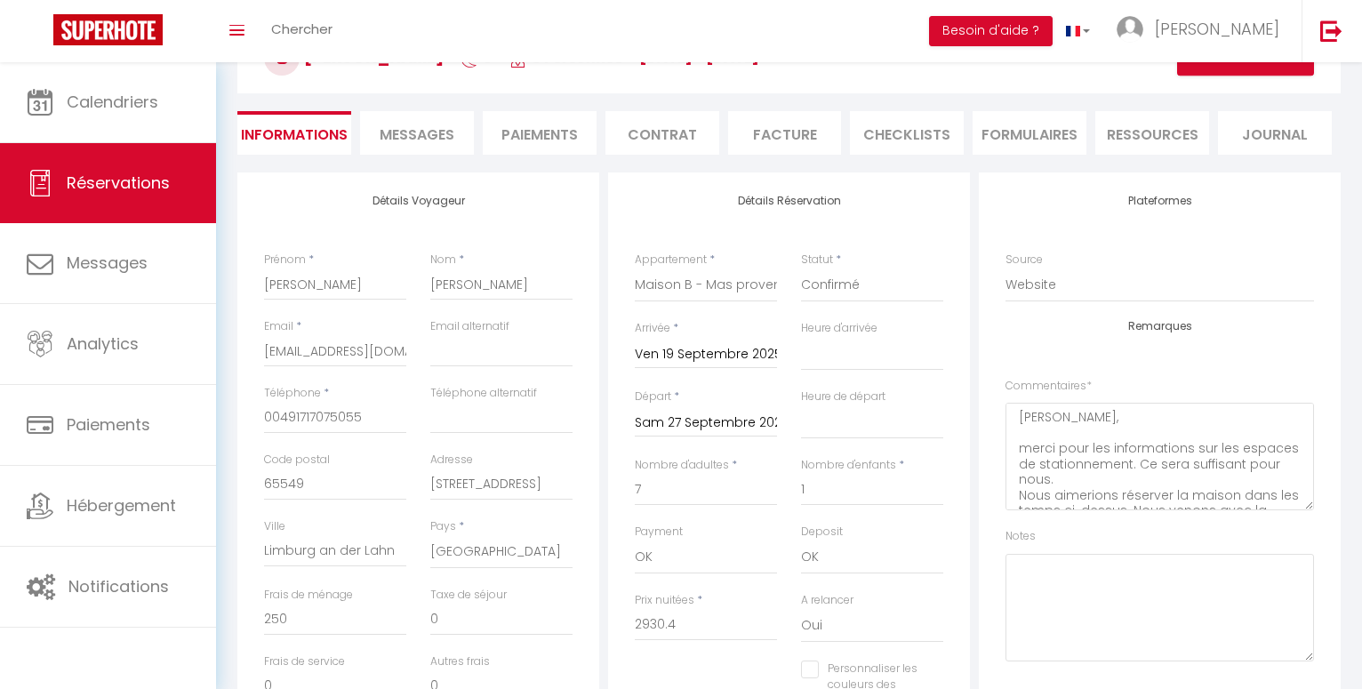
select select
checkbox input "false"
select select
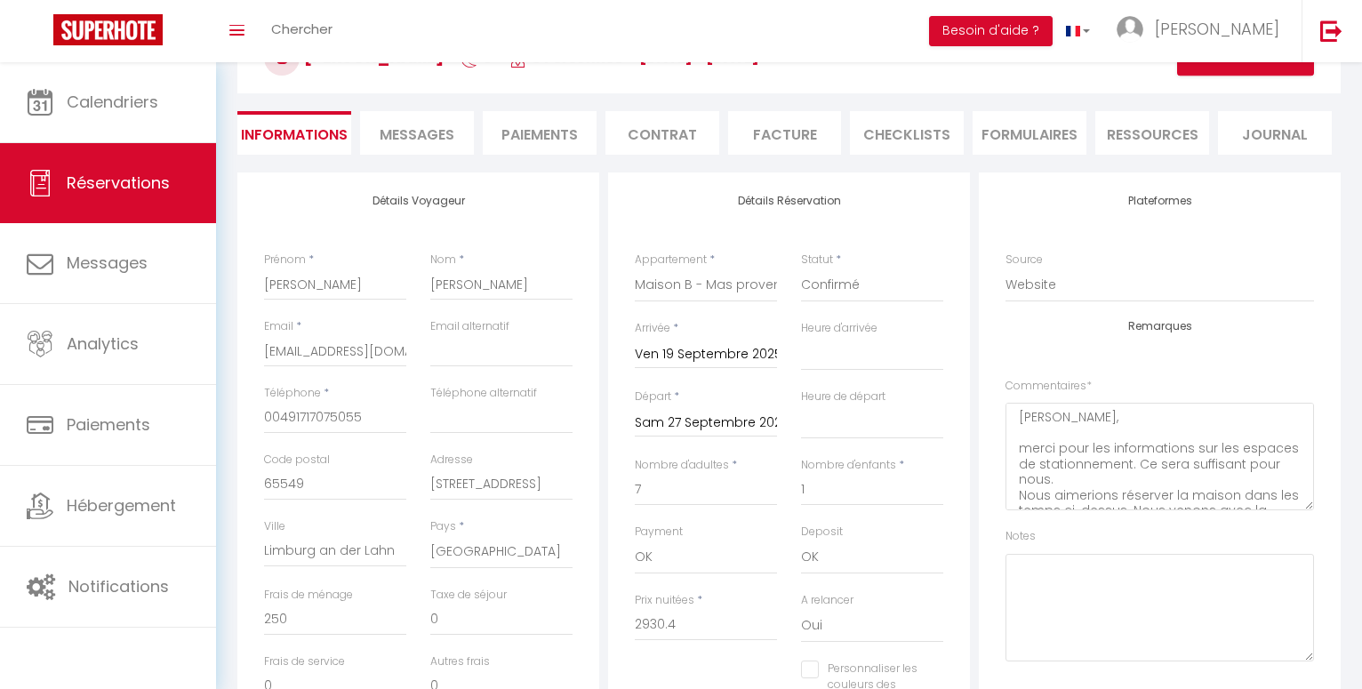
checkbox input "false"
select select
checkbox input "false"
select select
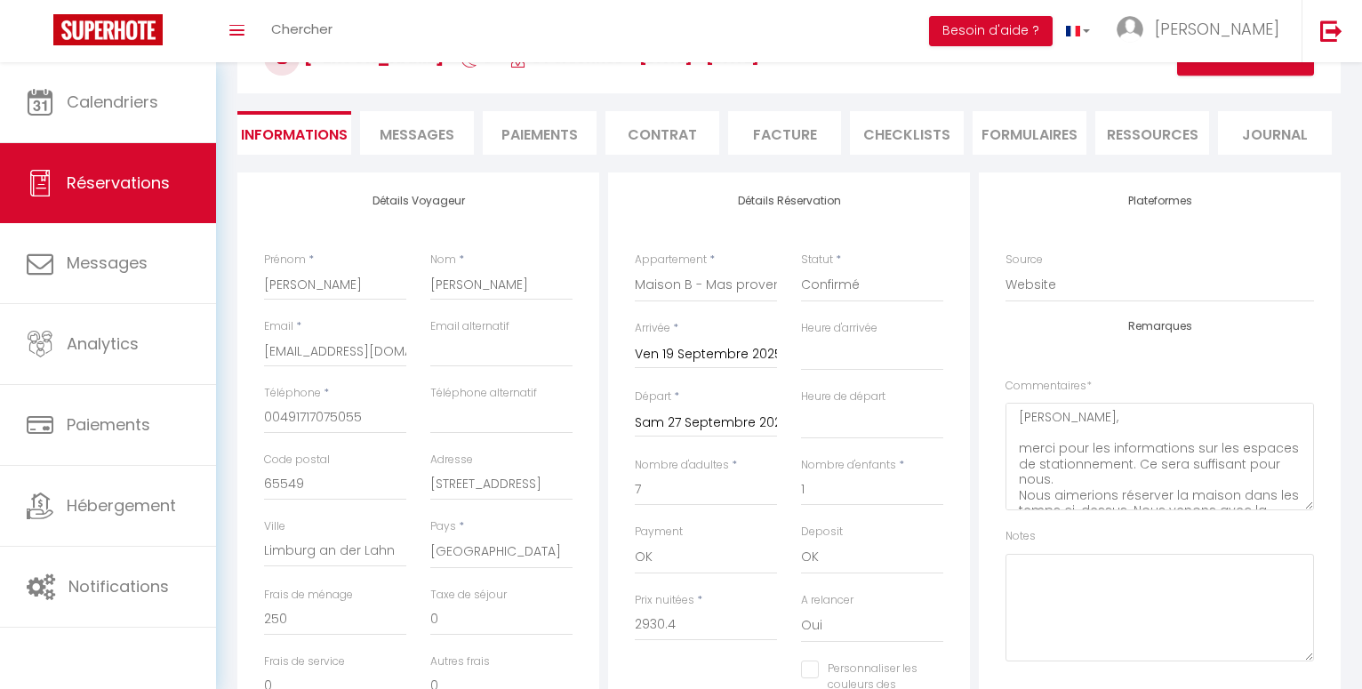
select select
checkbox input "false"
select select
checkbox input "false"
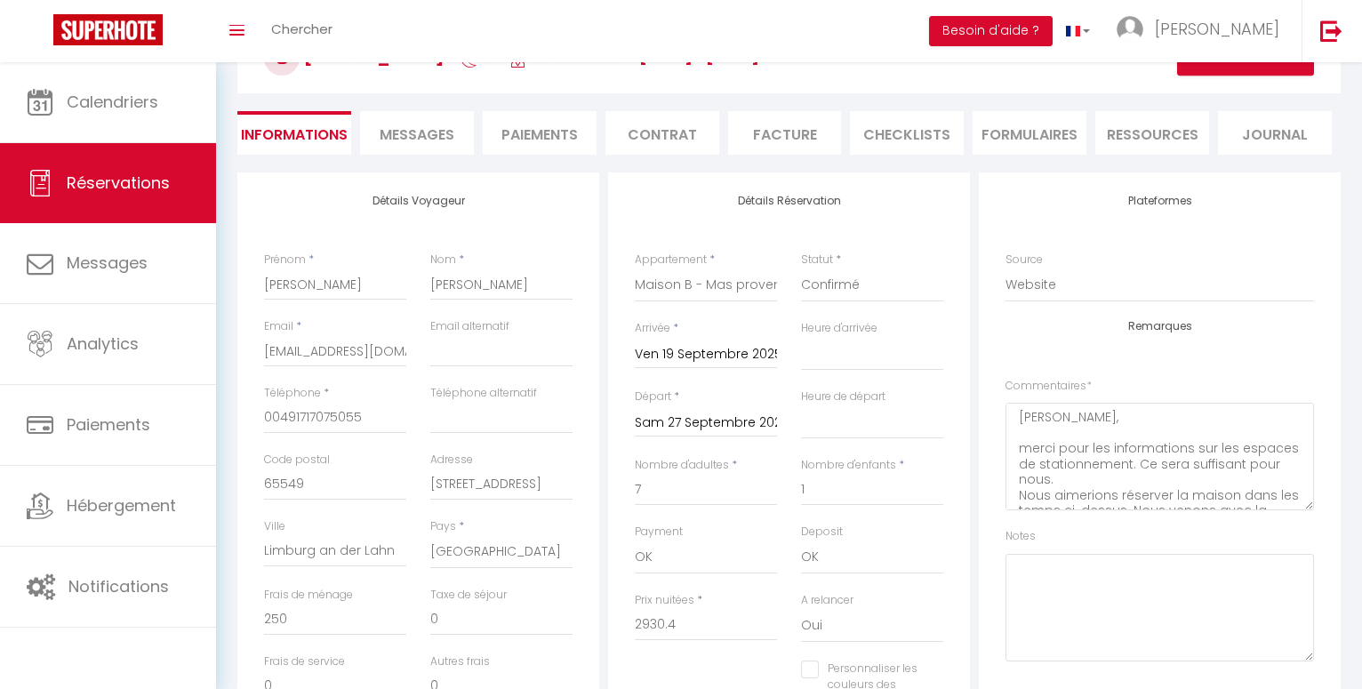
select select
checkbox input "false"
select select
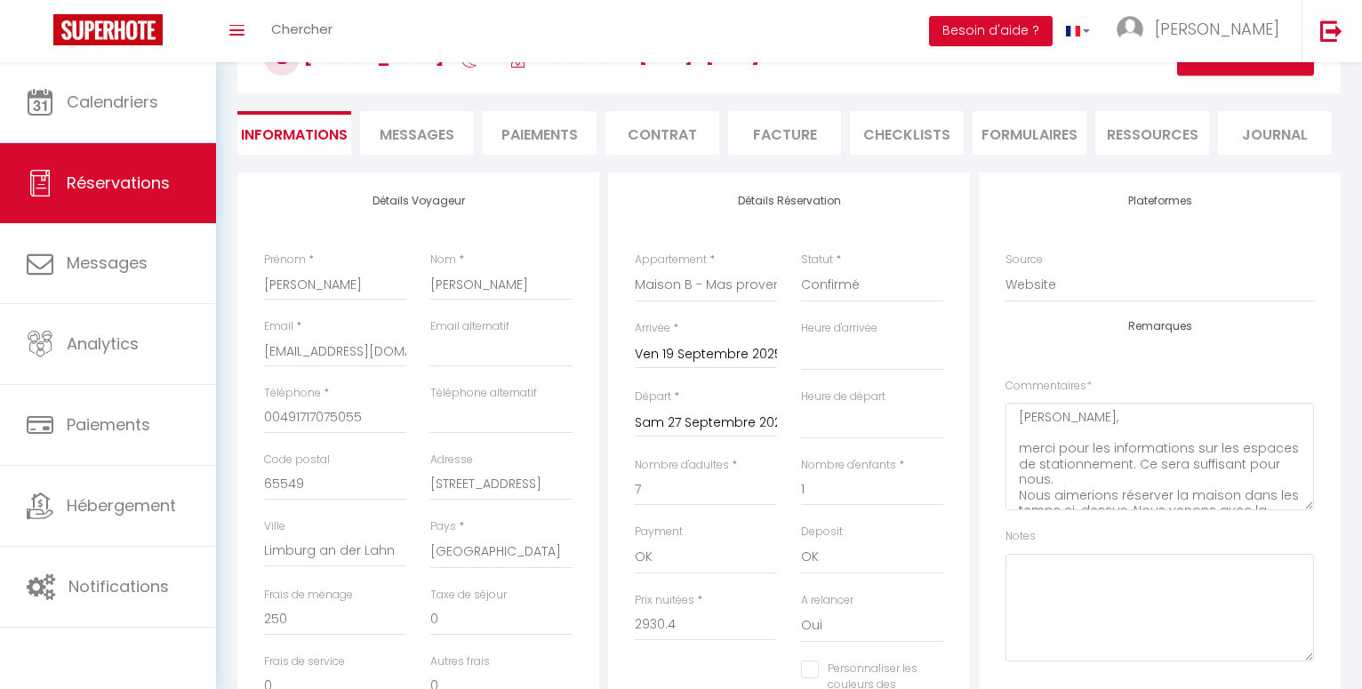
checkbox input "false"
select select
checkbox input "false"
select select
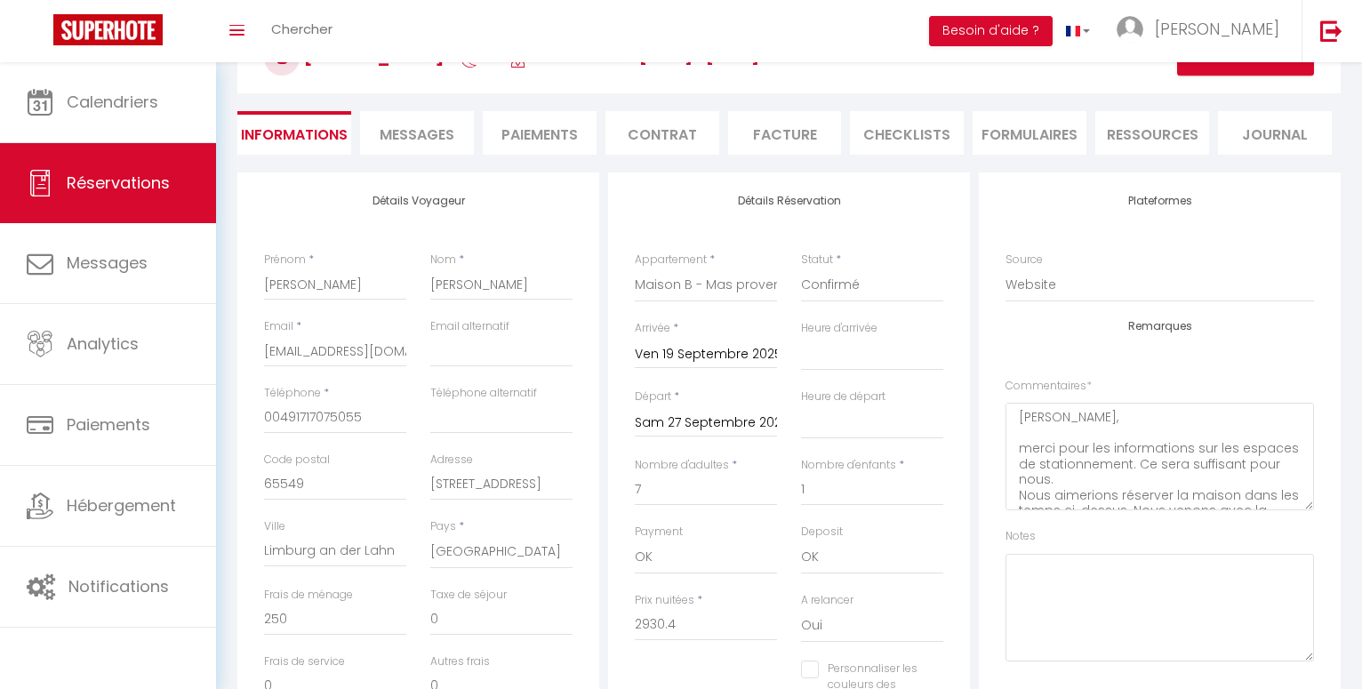
select select
checkbox input "false"
select select
checkbox input "false"
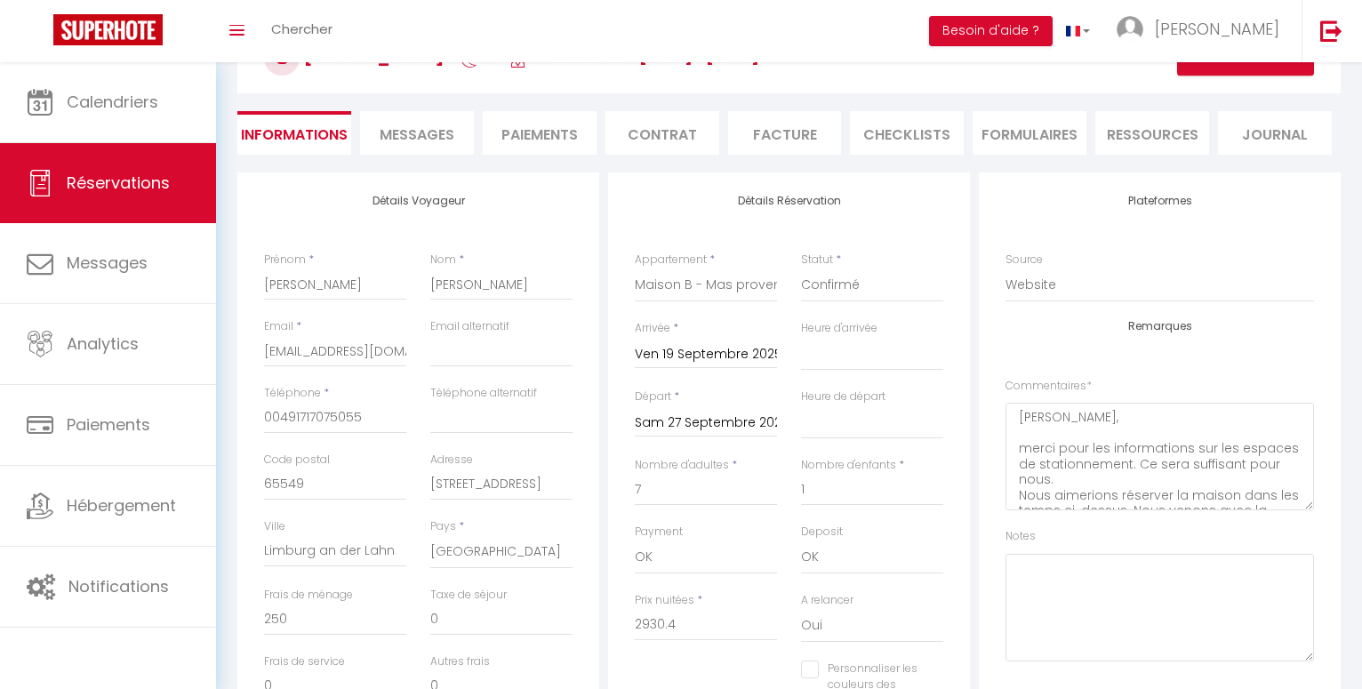
select select
checkbox input "false"
select select
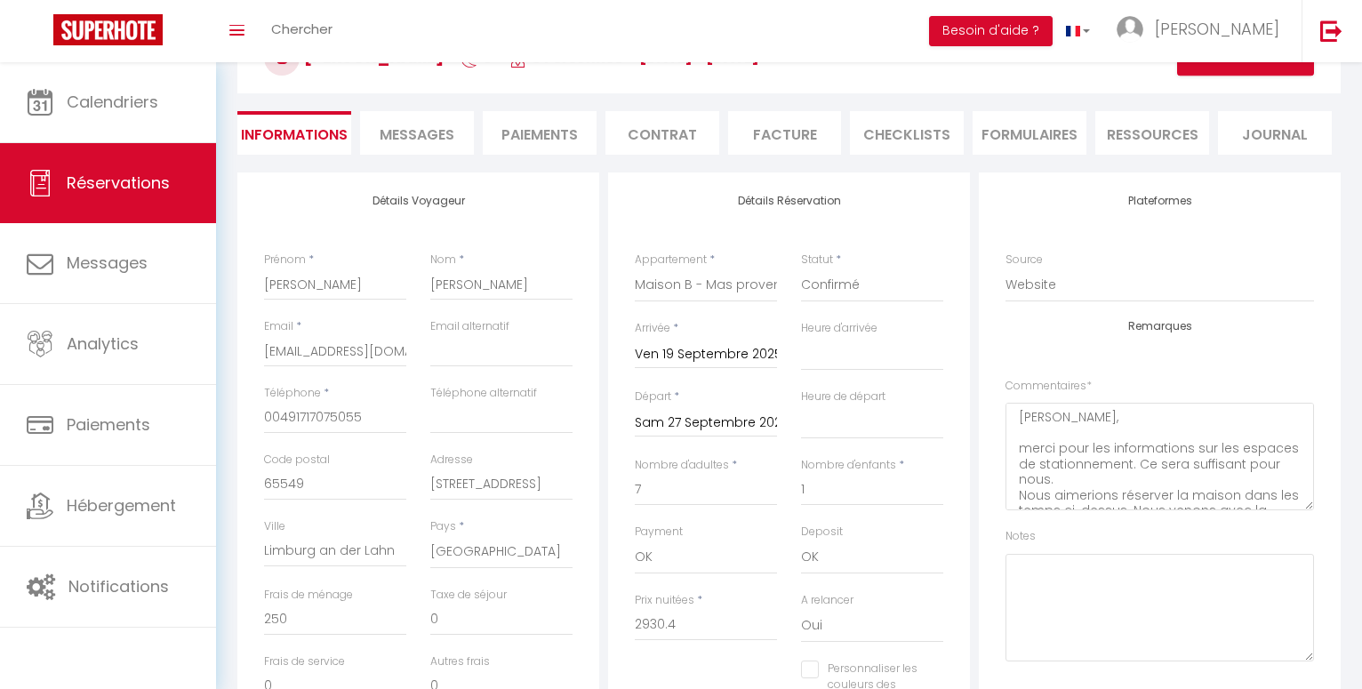
checkbox input "false"
select select
checkbox input "false"
select select
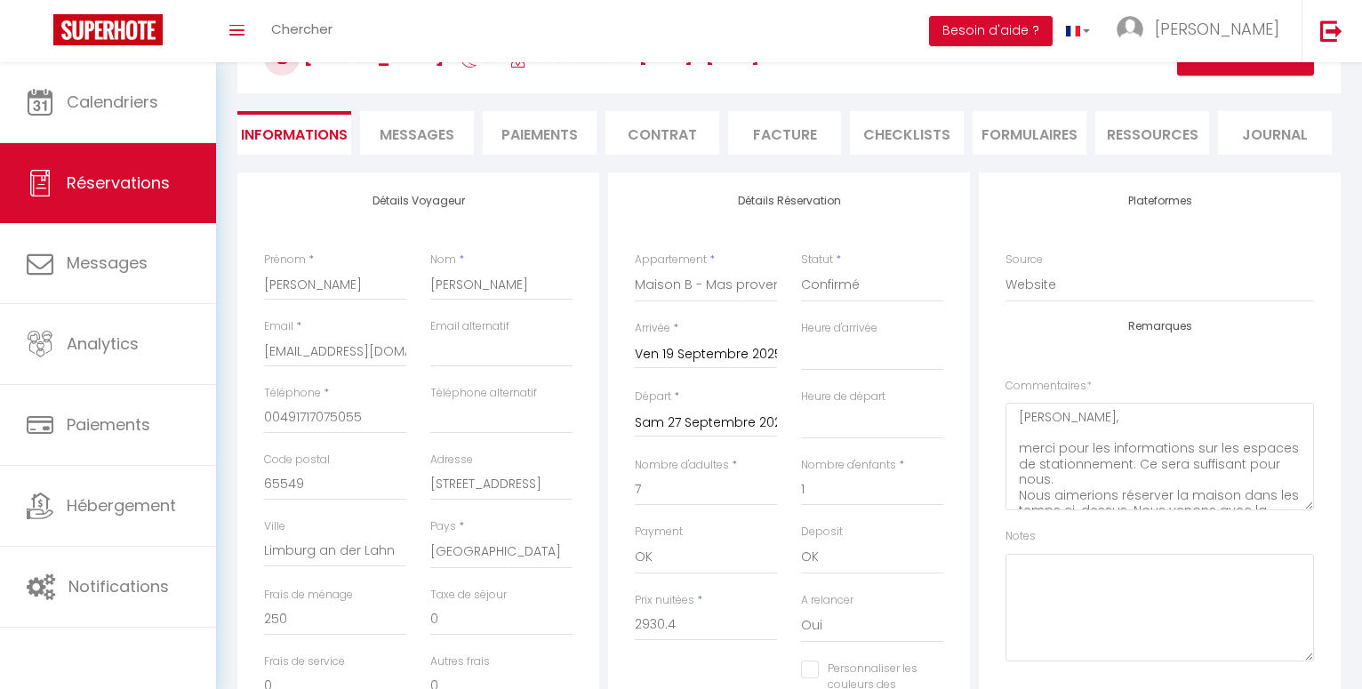
select select
checkbox input "false"
select select
checkbox input "false"
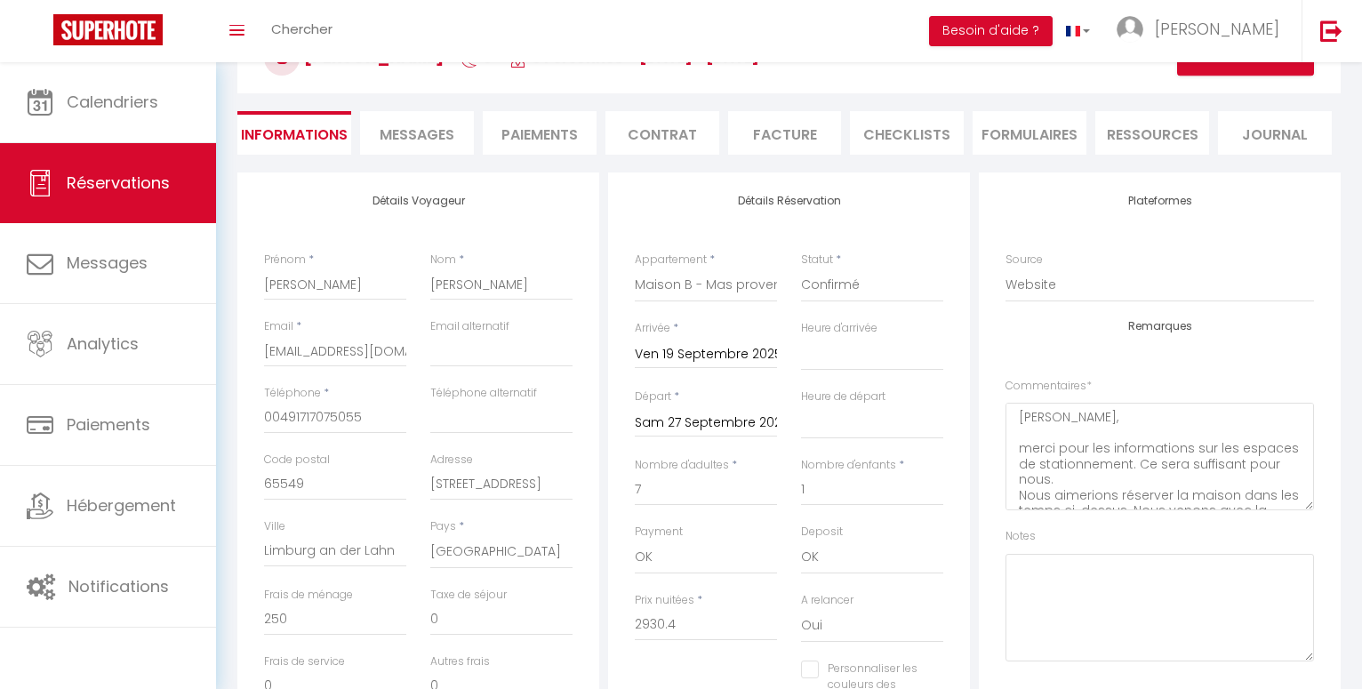
select select
checkbox input "false"
select select
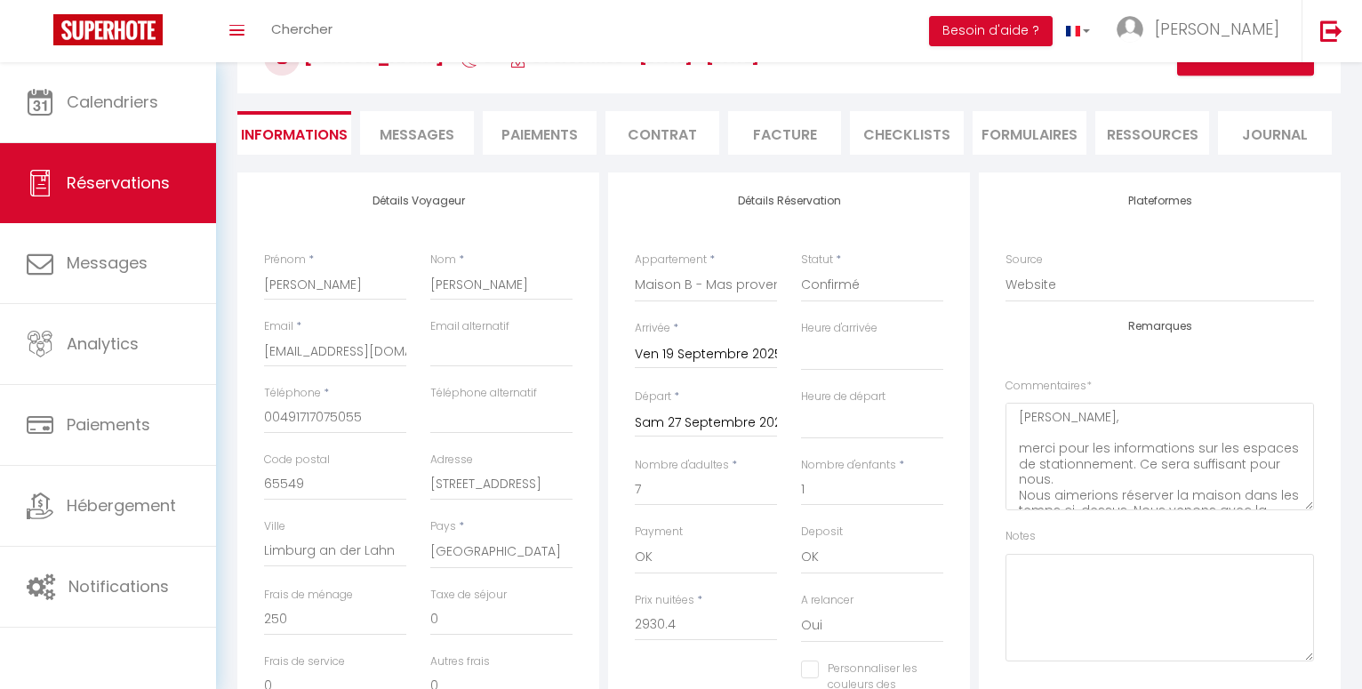
checkbox input "false"
select select
checkbox input "false"
select select
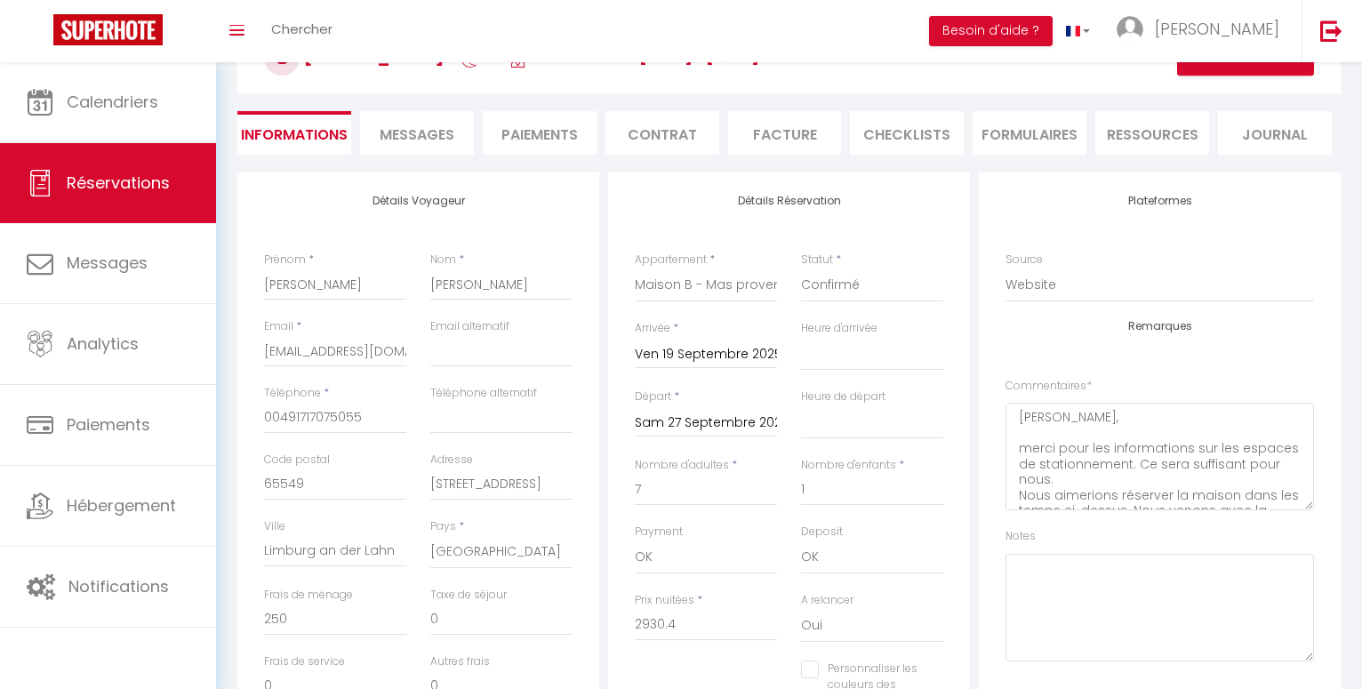
select select
checkbox input "false"
select select
checkbox input "false"
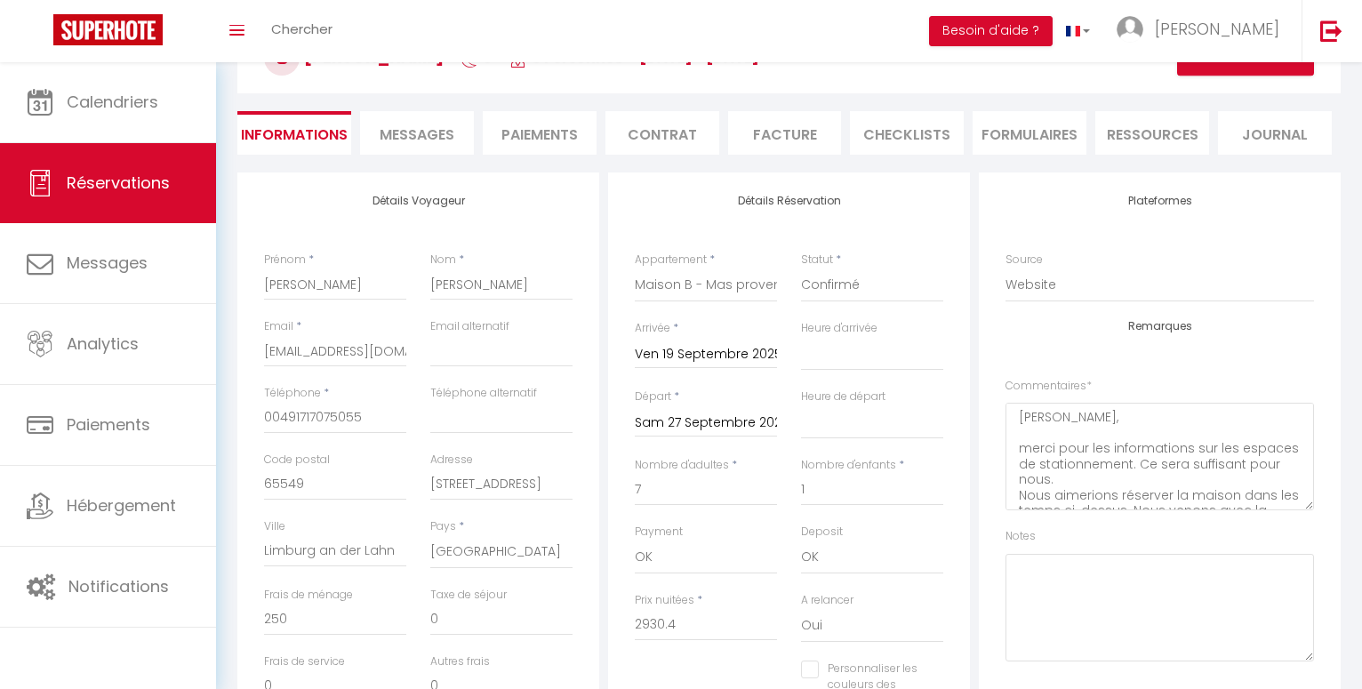
select select
checkbox input "false"
select select
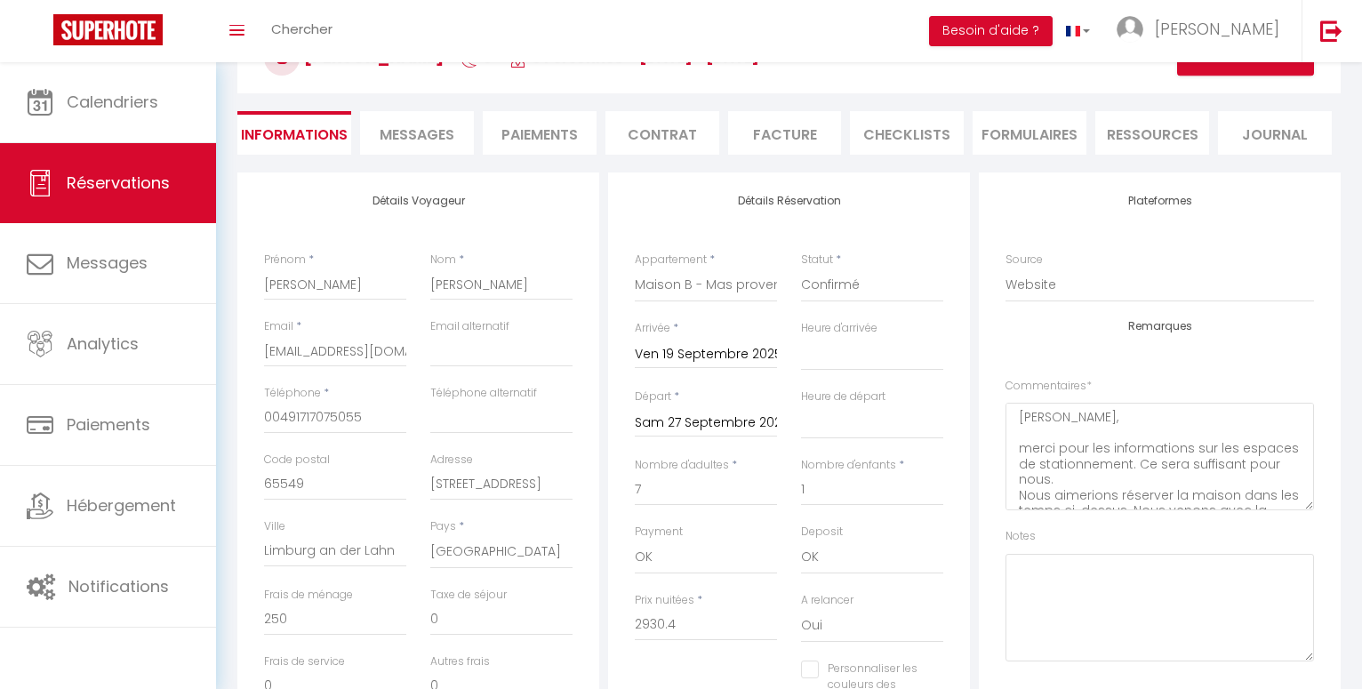
checkbox input "false"
select select
checkbox input "false"
select select
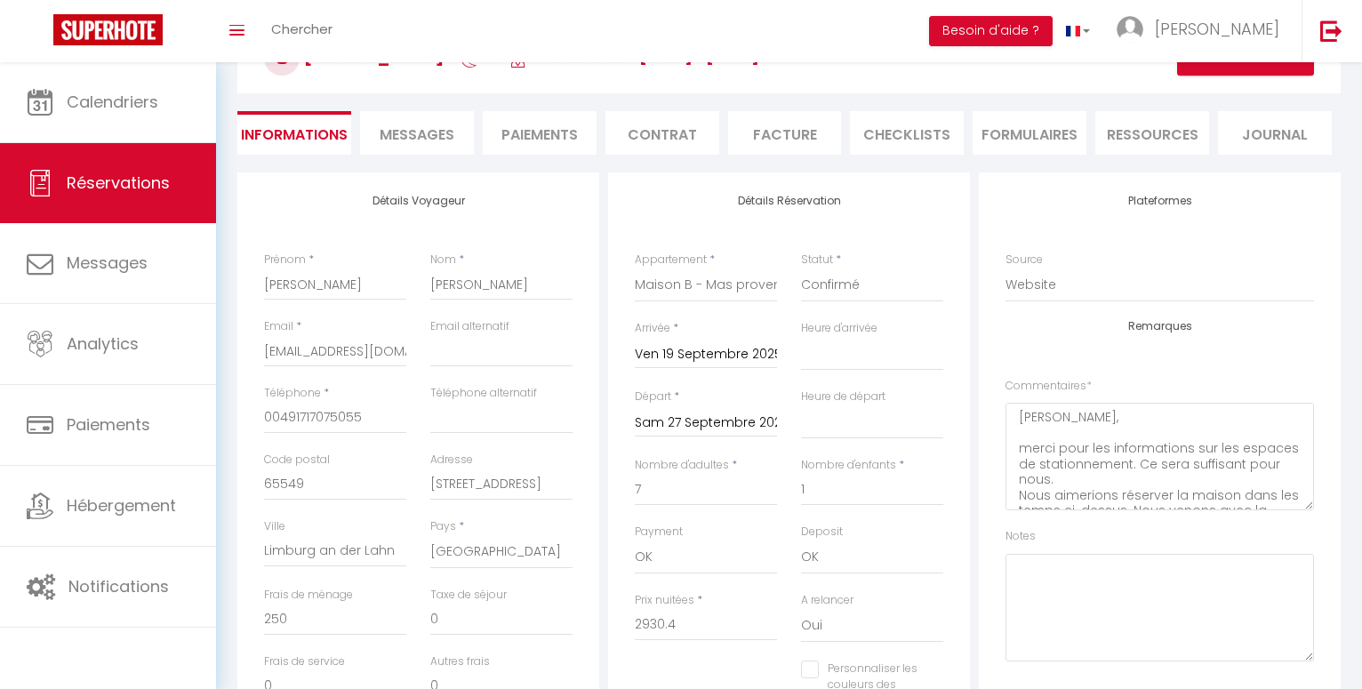
select select
checkbox input "false"
select select
checkbox input "false"
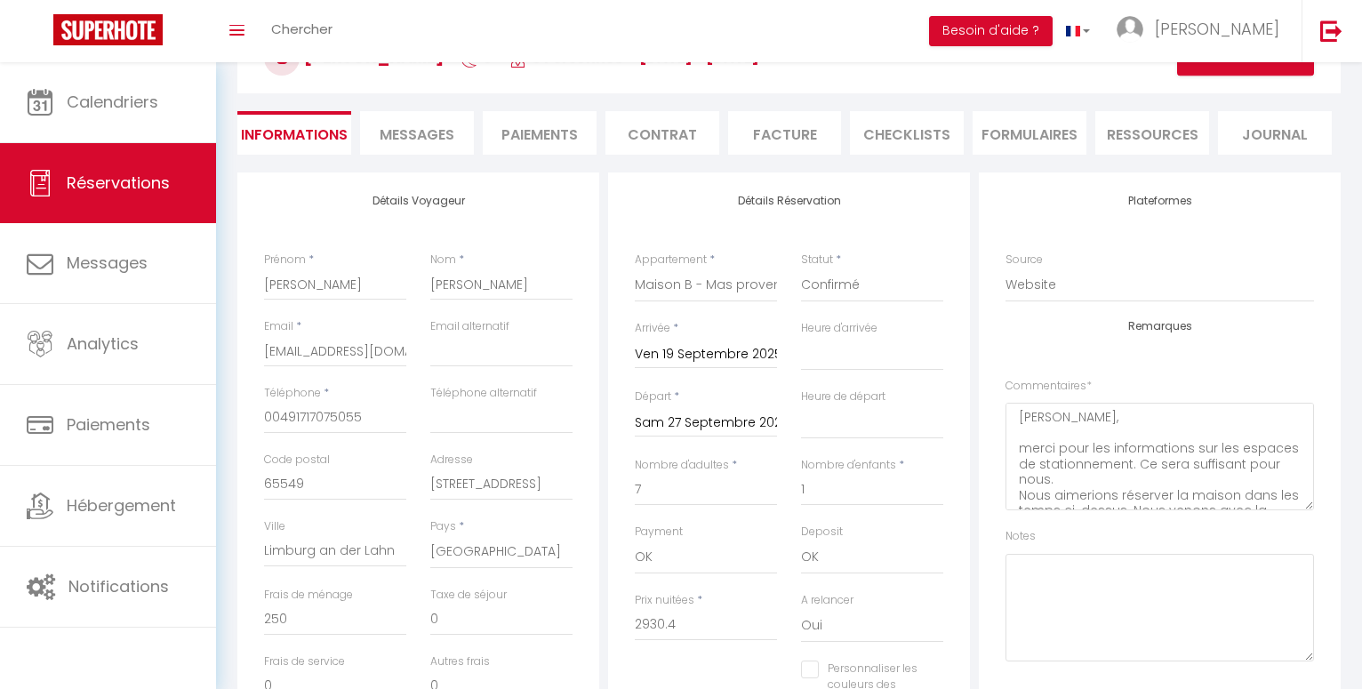
select select
checkbox input "false"
select select
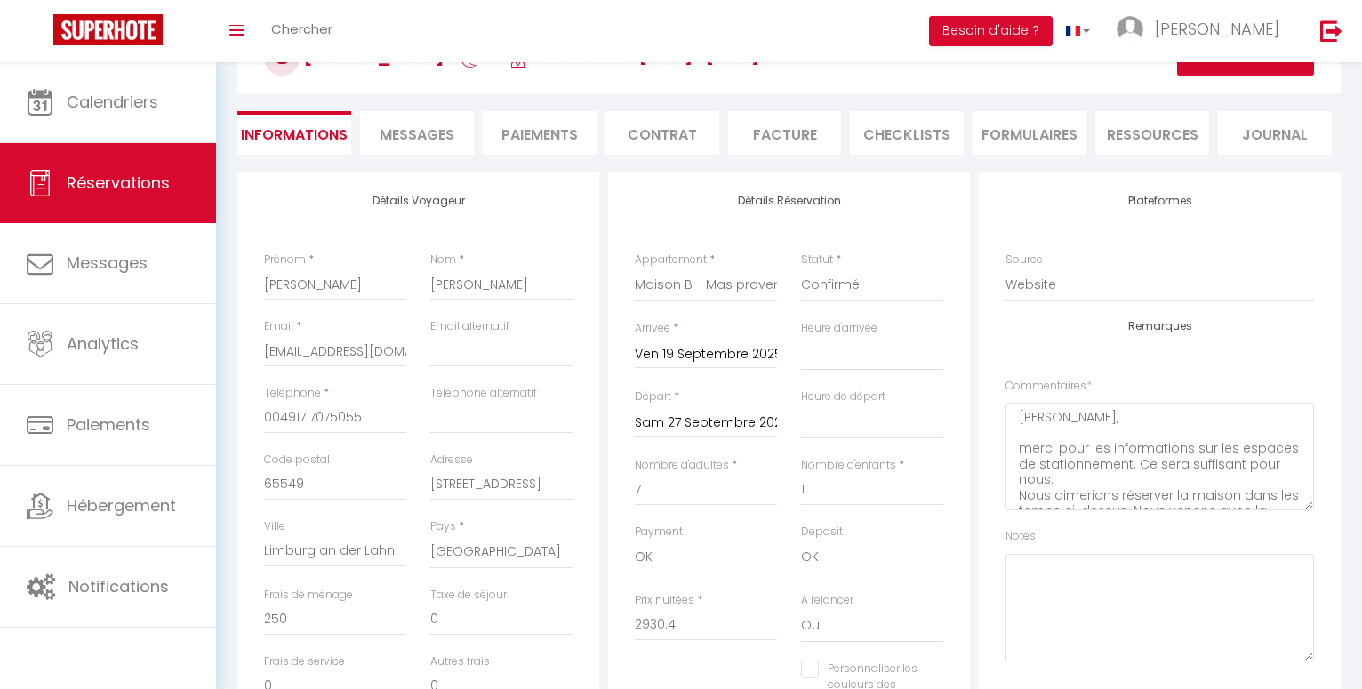
checkbox input "false"
select select
checkbox input "false"
select select
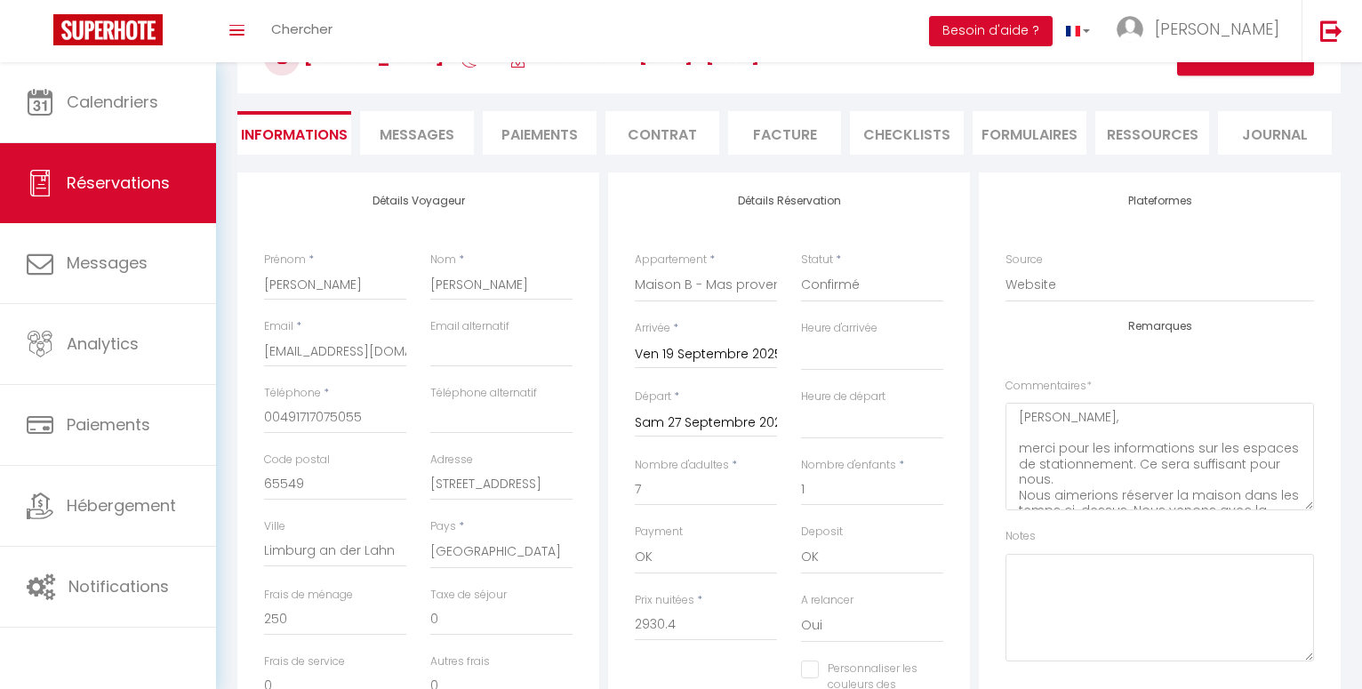
select select
checkbox input "false"
select select
checkbox input "false"
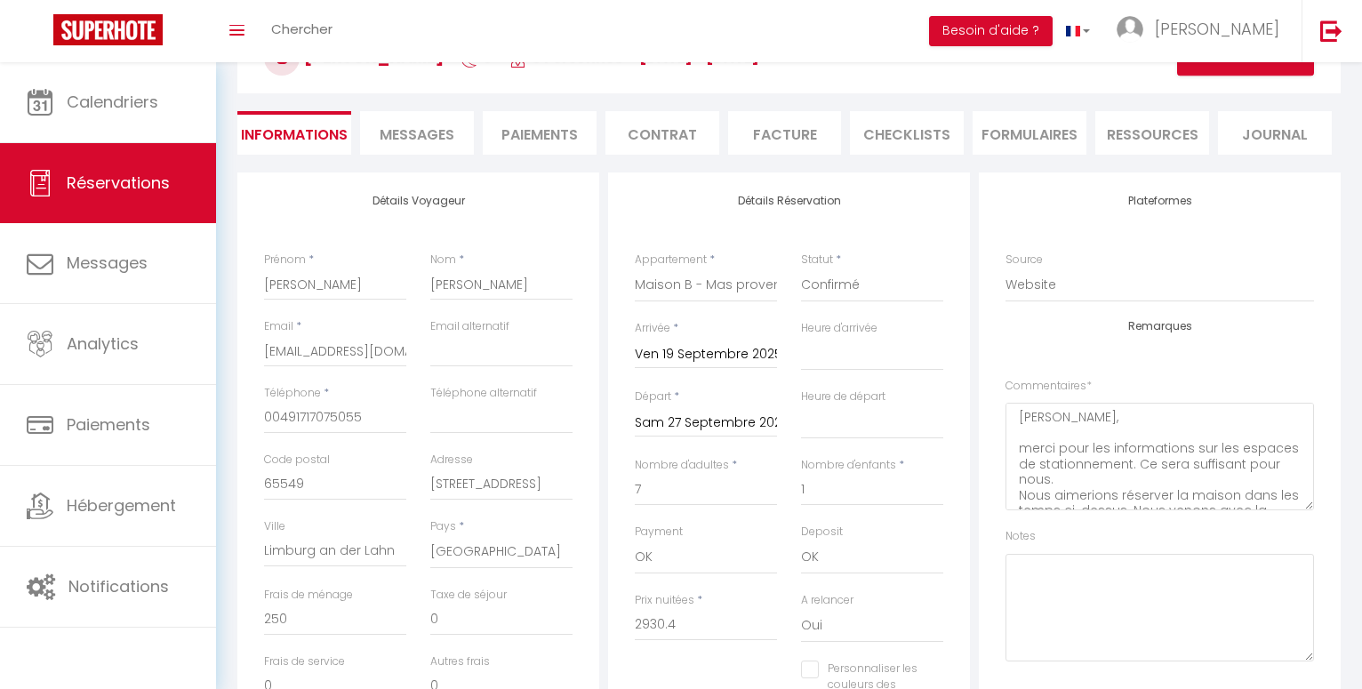
select select
checkbox input "false"
select select
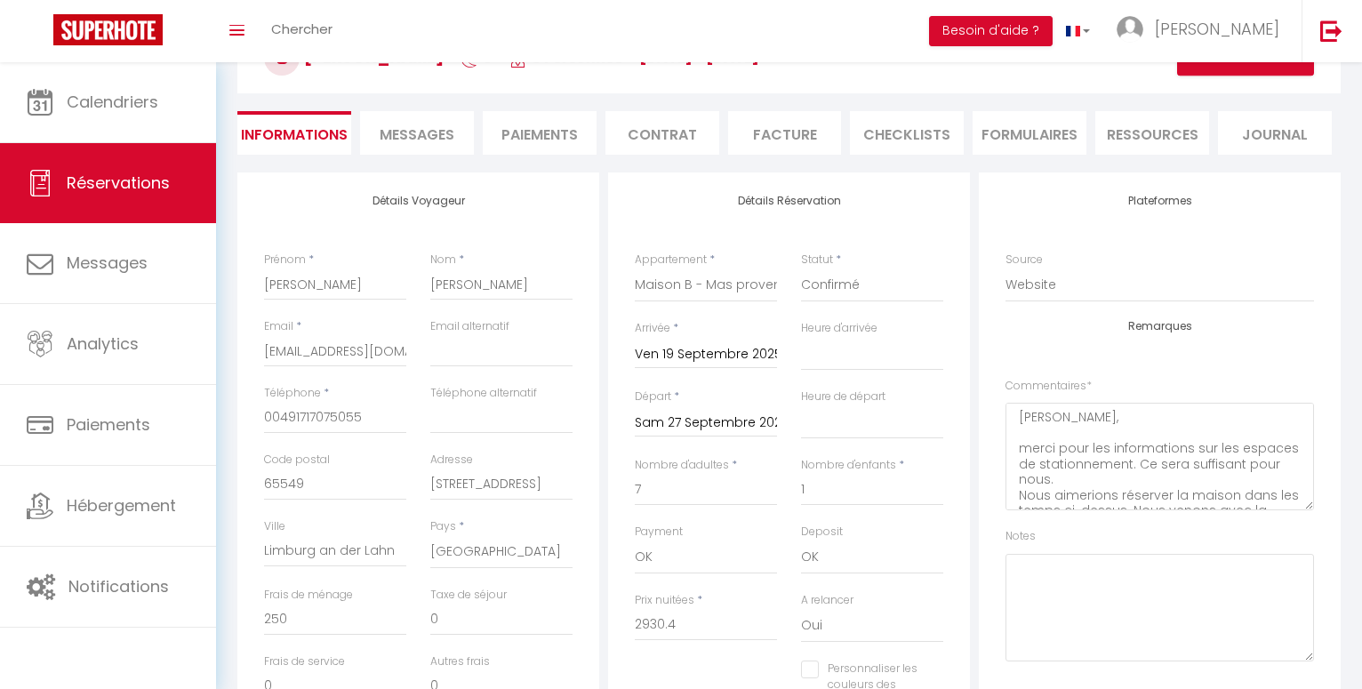
checkbox input "false"
select select
checkbox input "false"
select select
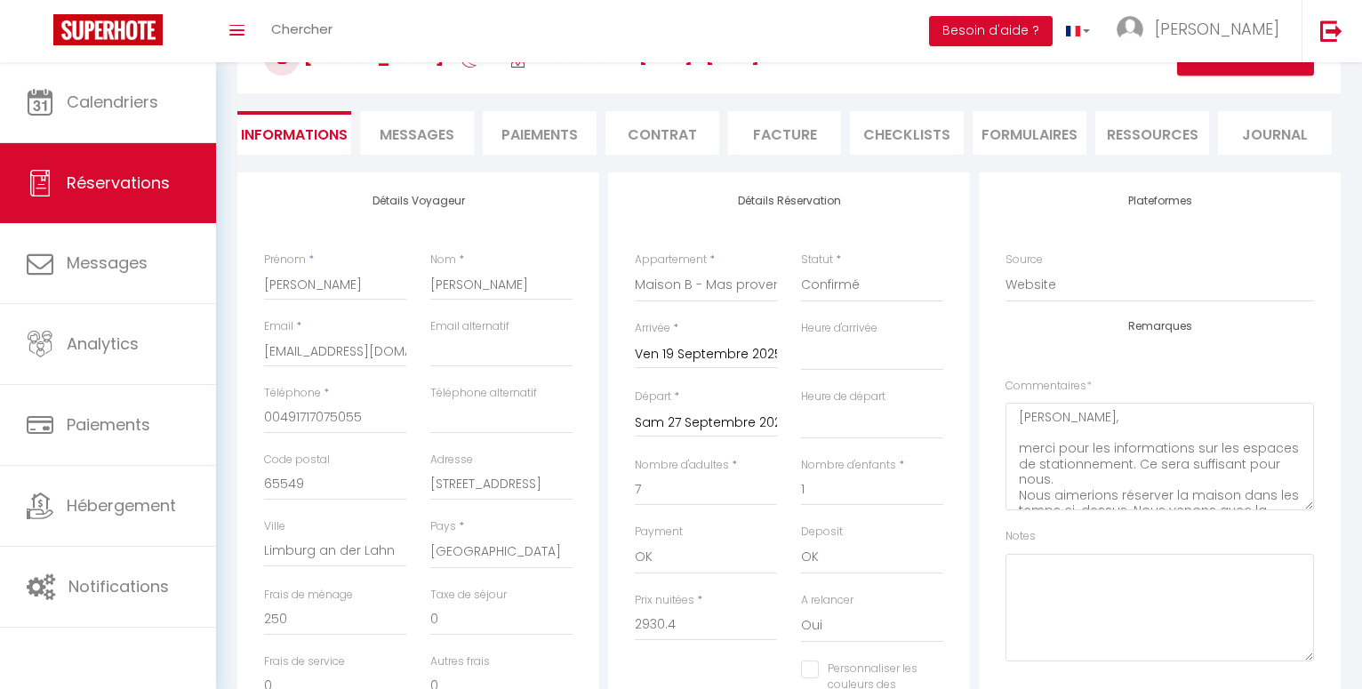
select select
checkbox input "false"
select select
checkbox input "false"
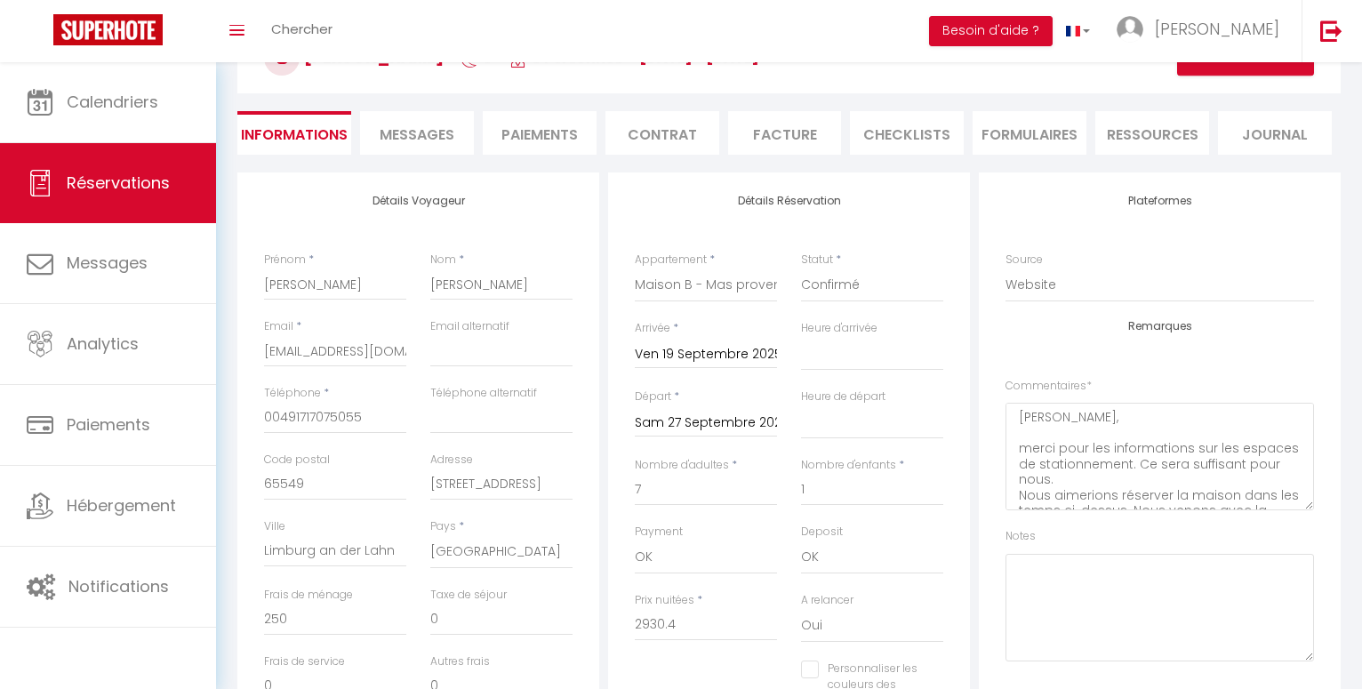
select select
checkbox input "false"
select select
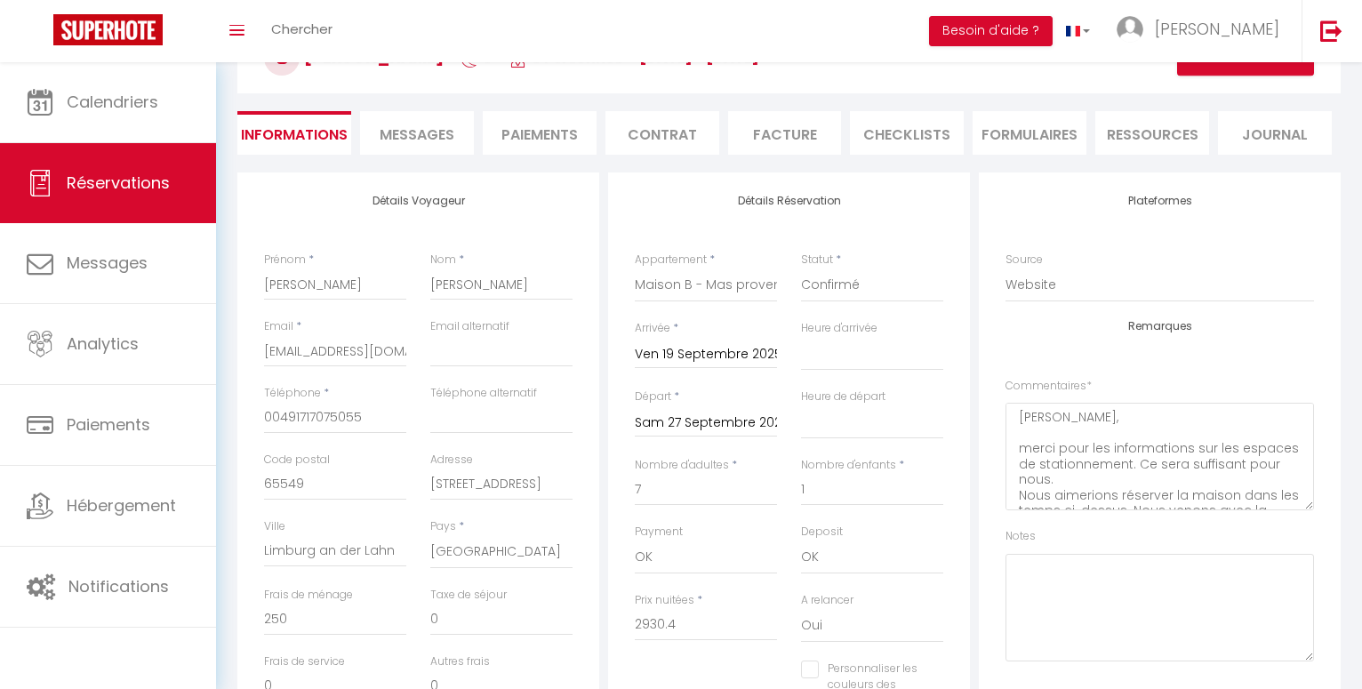
checkbox input "false"
select select
checkbox input "false"
select select
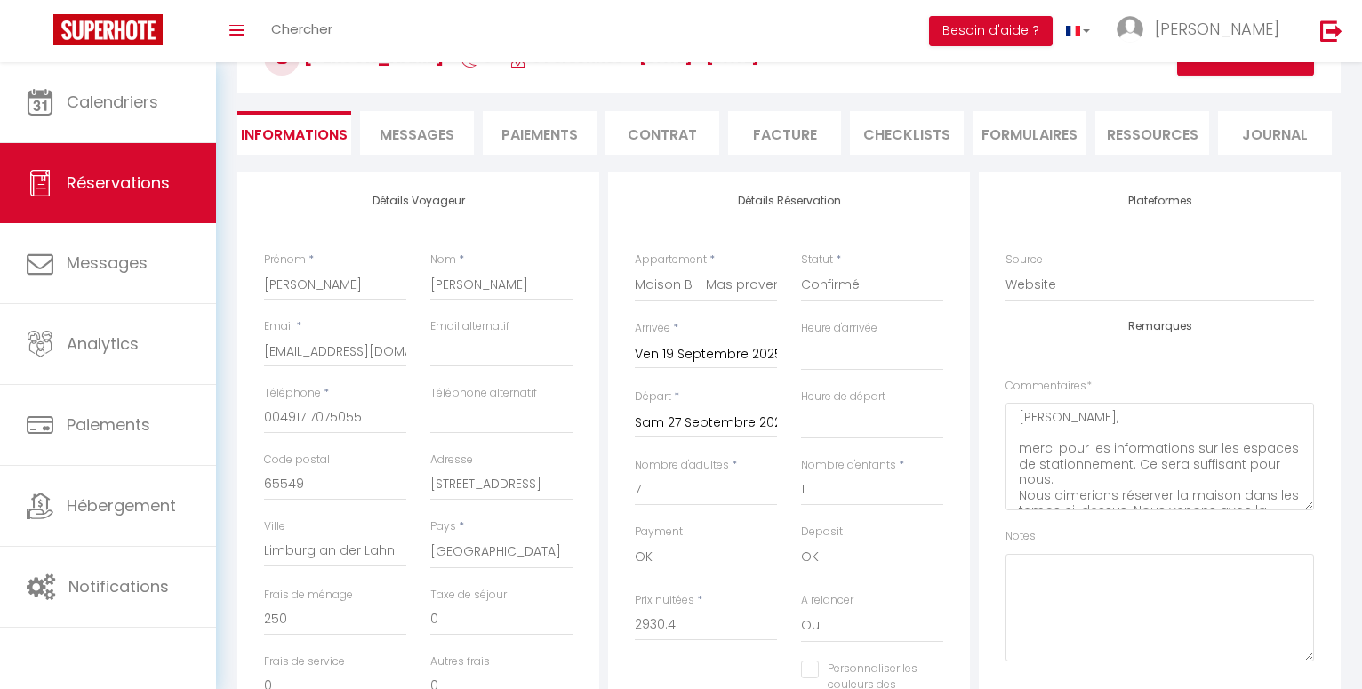
select select
checkbox input "false"
select select
checkbox input "false"
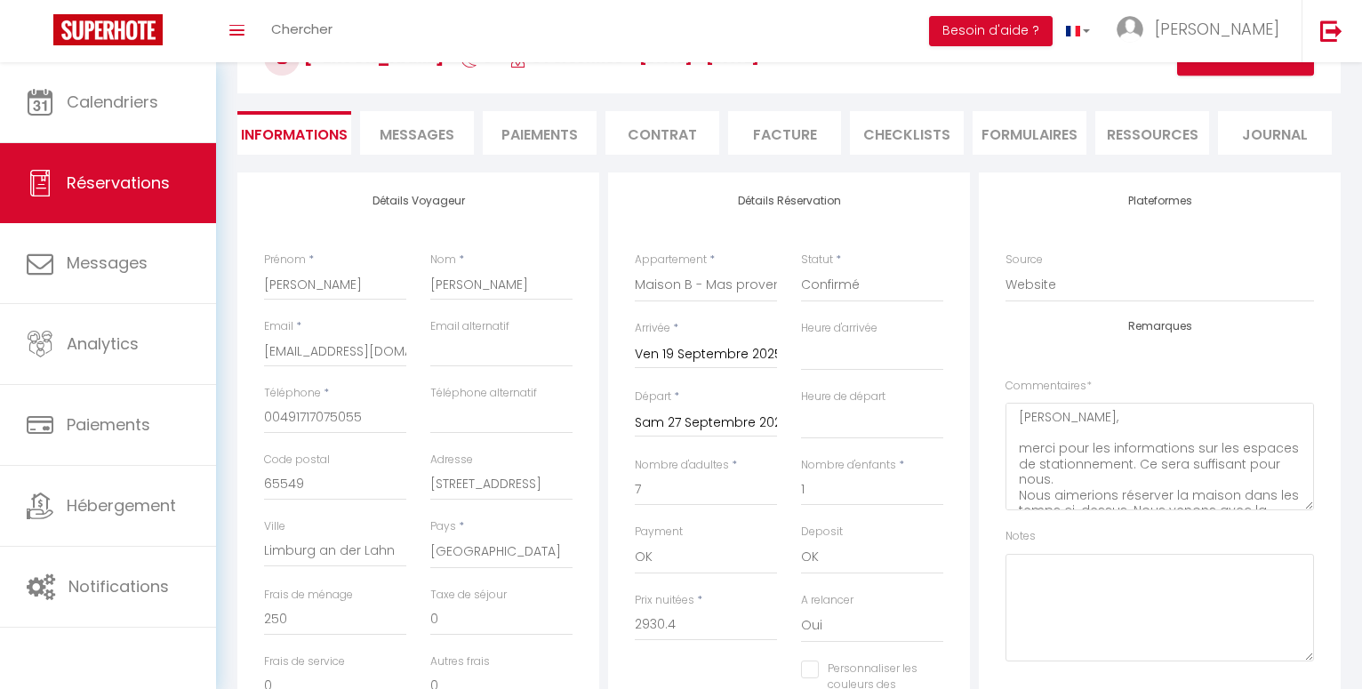
select select
checkbox input "false"
select select
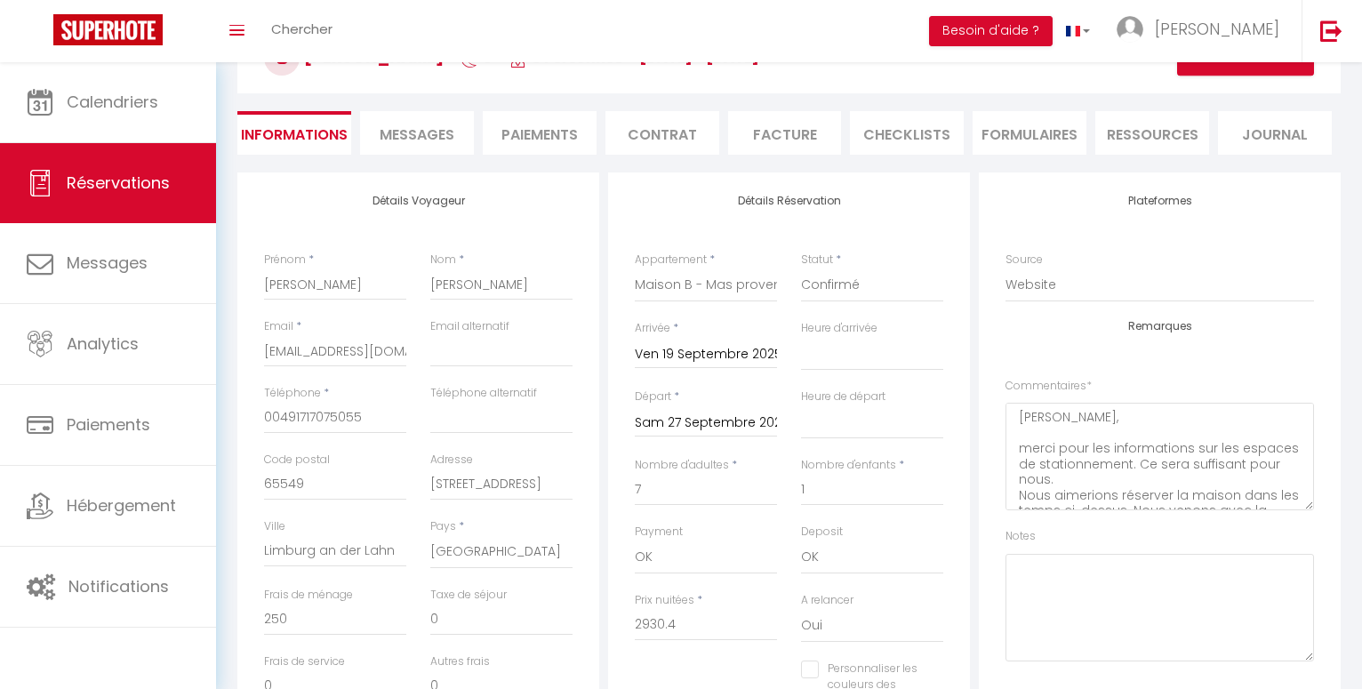
checkbox input "false"
select select
checkbox input "false"
select select
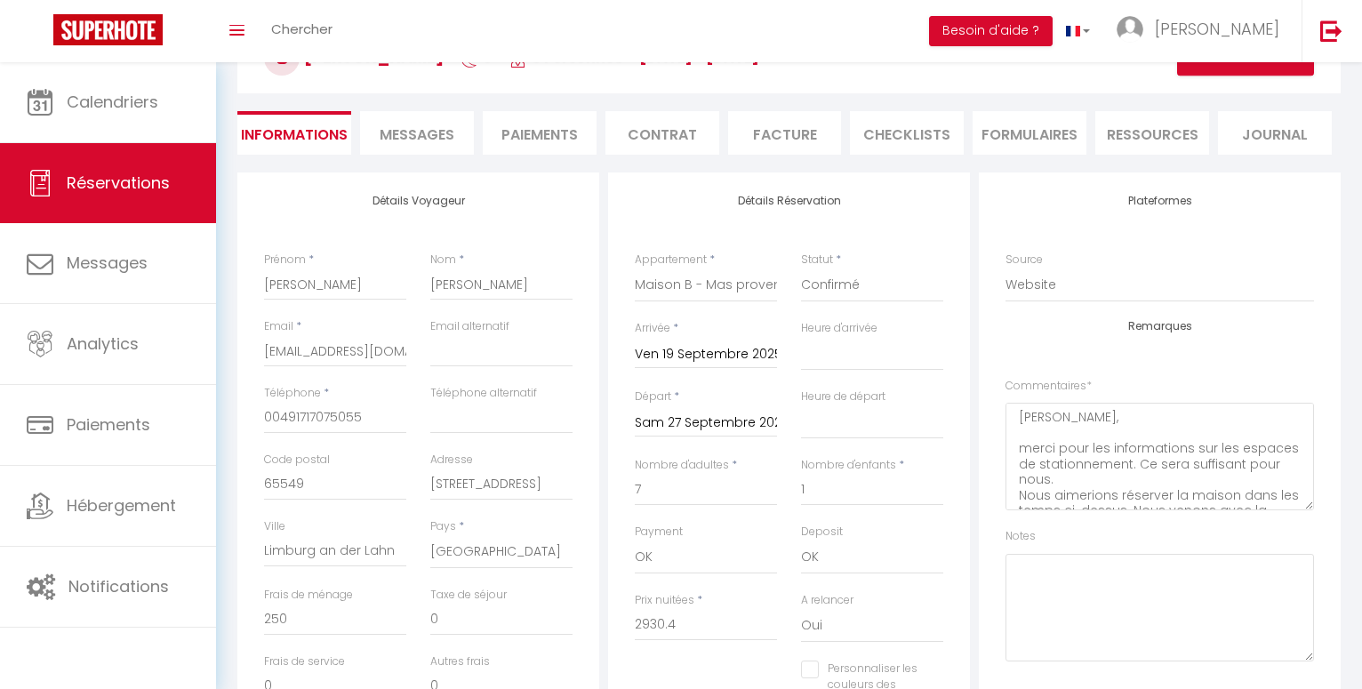
select select
